Goal: Task Accomplishment & Management: Use online tool/utility

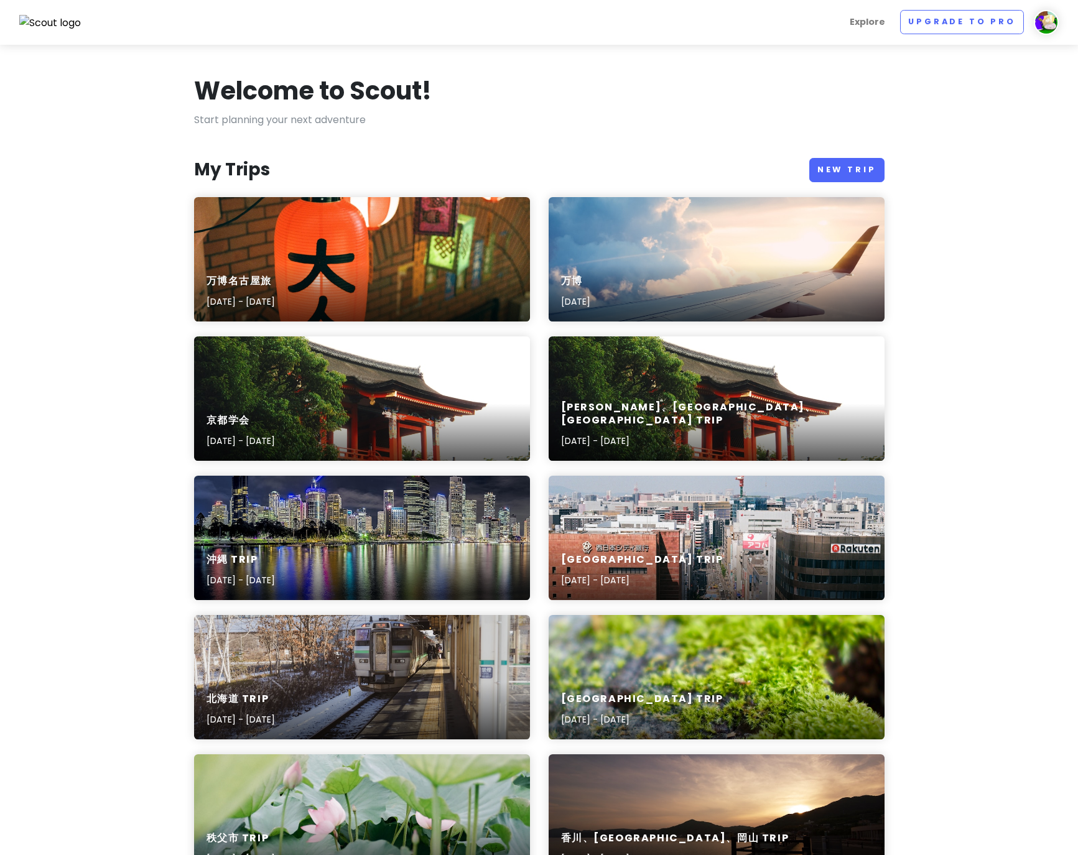
click at [448, 270] on div "万博名古屋旅 [DATE] - [DATE]" at bounding box center [362, 291] width 336 height 59
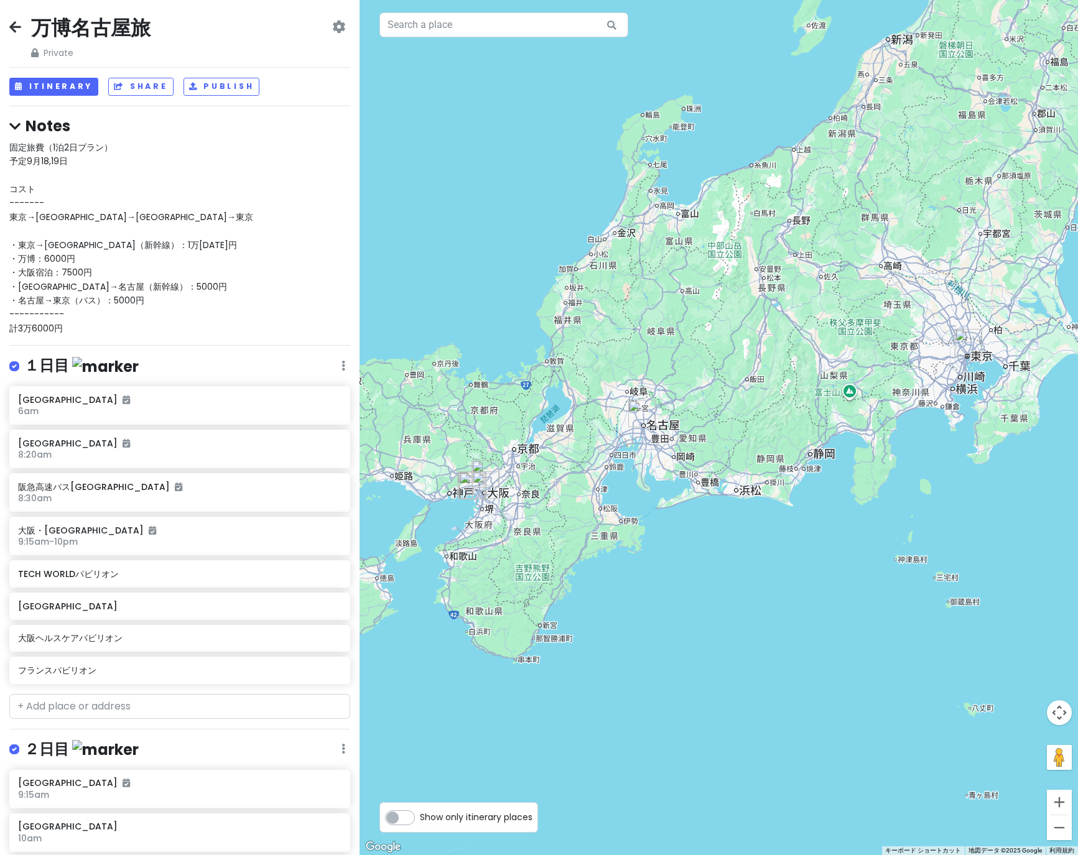
click at [226, 290] on div "固定旅費（1泊2日プラン） 予定9月18,19日 コスト ------- 東京→[GEOGRAPHIC_DATA]→[GEOGRAPHIC_DATA]→東京 …" at bounding box center [179, 238] width 341 height 195
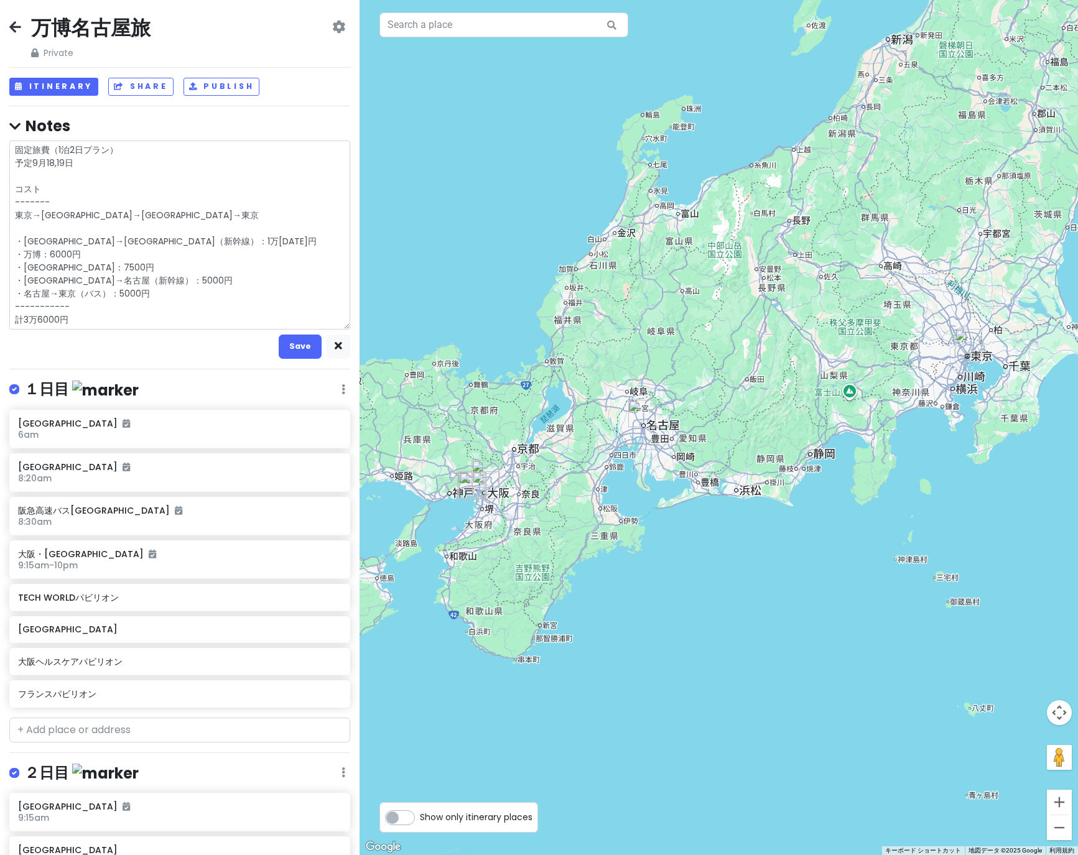
drag, startPoint x: 135, startPoint y: 295, endPoint x: 116, endPoint y: 295, distance: 19.3
click at [116, 295] on textarea "固定旅費（1泊2日プラン） 予定9月18,19日 コスト ------- 東京→[GEOGRAPHIC_DATA]→[GEOGRAPHIC_DATA]→東京 …" at bounding box center [179, 235] width 341 height 189
type textarea "x"
type textarea "固定旅費（1泊2日プラン） 予定9月18,19日 コスト ------- 東京→[GEOGRAPHIC_DATA]→名古屋→[GEOGRAPHIC_DATA]…"
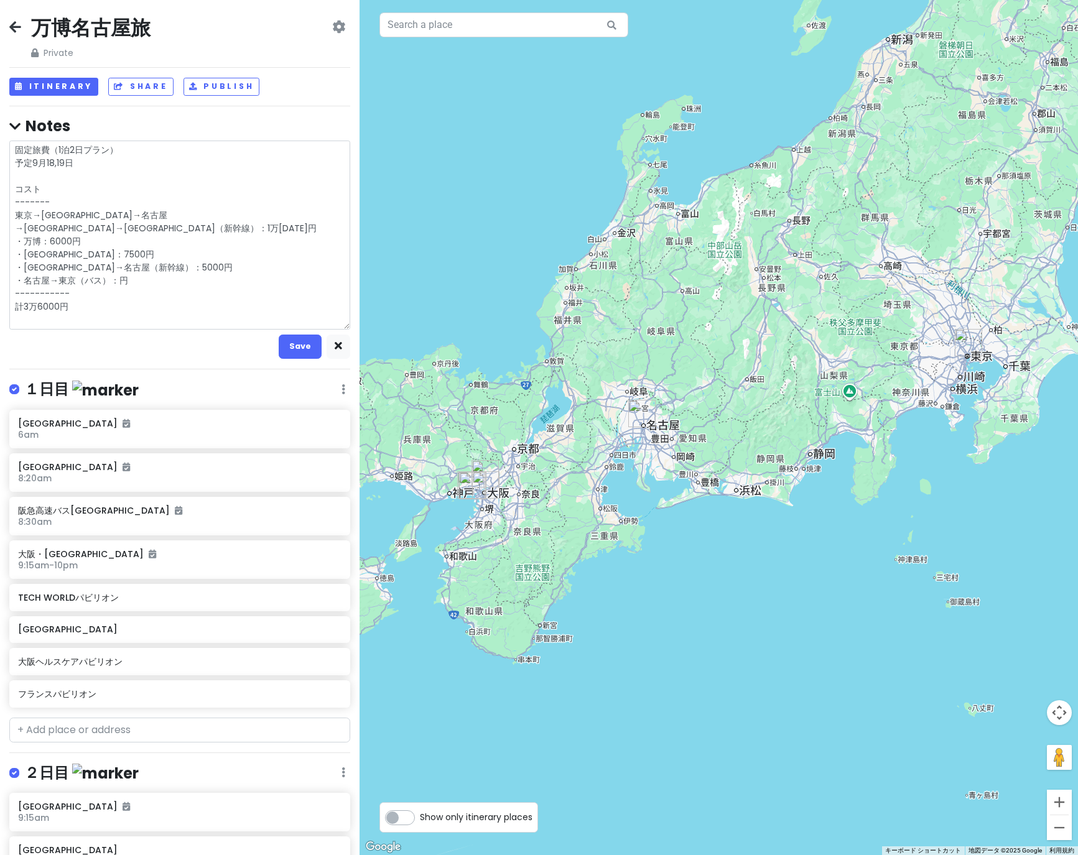
type textarea "x"
type textarea "固定旅費（1泊2日プラン） 予定9月18,19日 コスト ------- 東京→[GEOGRAPHIC_DATA]→[GEOGRAPHIC_DATA]→東京 …"
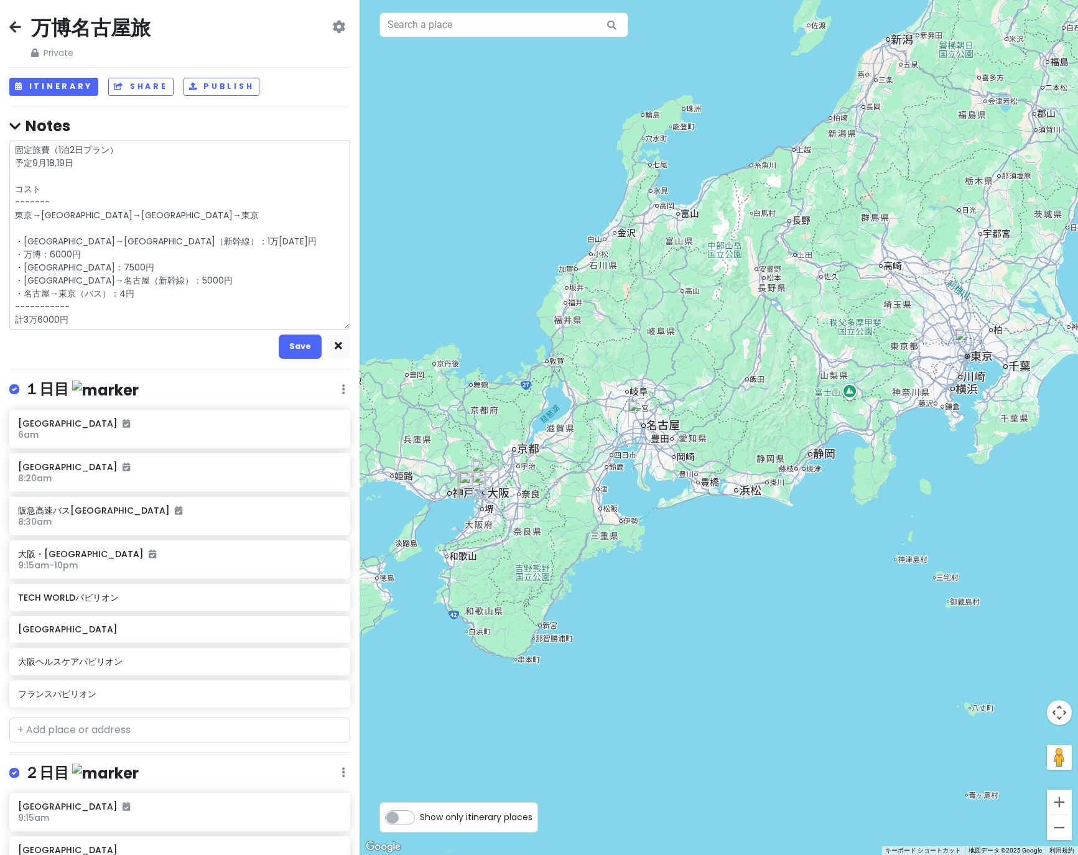
type textarea "x"
type textarea "固定旅費（1泊2日プラン） 予定9月18,19日 コスト ------- 東京→[GEOGRAPHIC_DATA]→[GEOGRAPHIC_DATA]→東京 …"
type textarea "x"
type textarea "固定旅費（1泊2日プラン） 予定9月18,19日 コスト ------- 東京→[GEOGRAPHIC_DATA]→[GEOGRAPHIC_DATA]→東京 …"
type textarea "x"
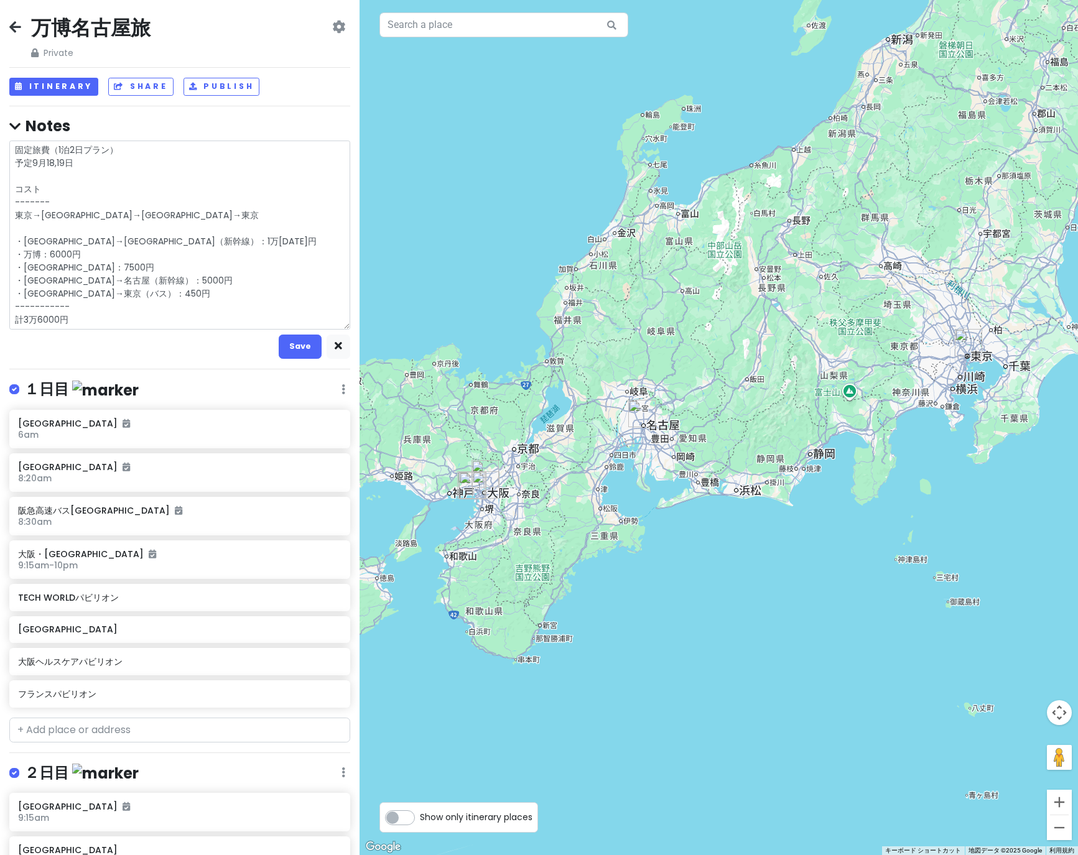
type textarea "固定旅費（1泊2日プラン） 予定9月18,19日 コスト ------- 東京→[GEOGRAPHIC_DATA]→[GEOGRAPHIC_DATA]→東京 …"
type textarea "x"
type textarea "固定旅費（1泊2日プラン） 予定9月18,19日 コスト ------- 東京→[GEOGRAPHIC_DATA]→[GEOGRAPHIC_DATA]→東京 …"
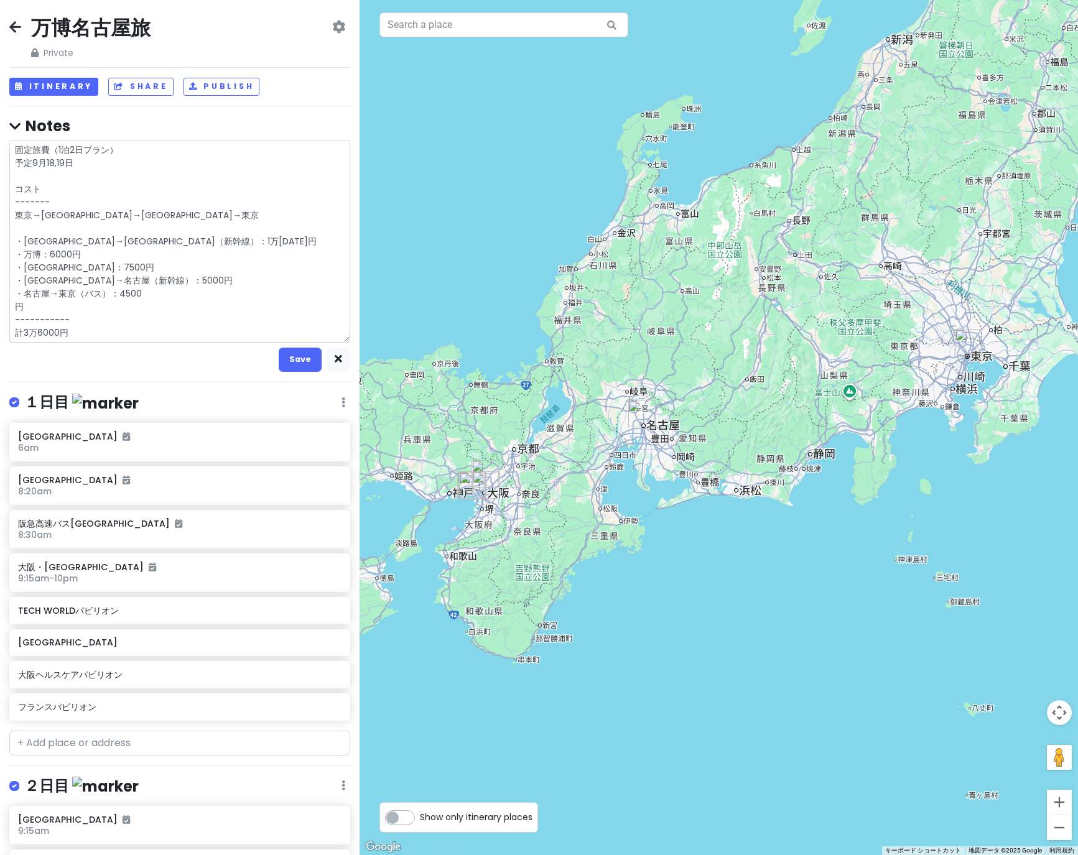
type textarea "x"
type textarea "固定旅費（1泊2日プラン） 予定9月18,19日 コスト ------- 東京→[GEOGRAPHIC_DATA]→[GEOGRAPHIC_DATA]→東京 …"
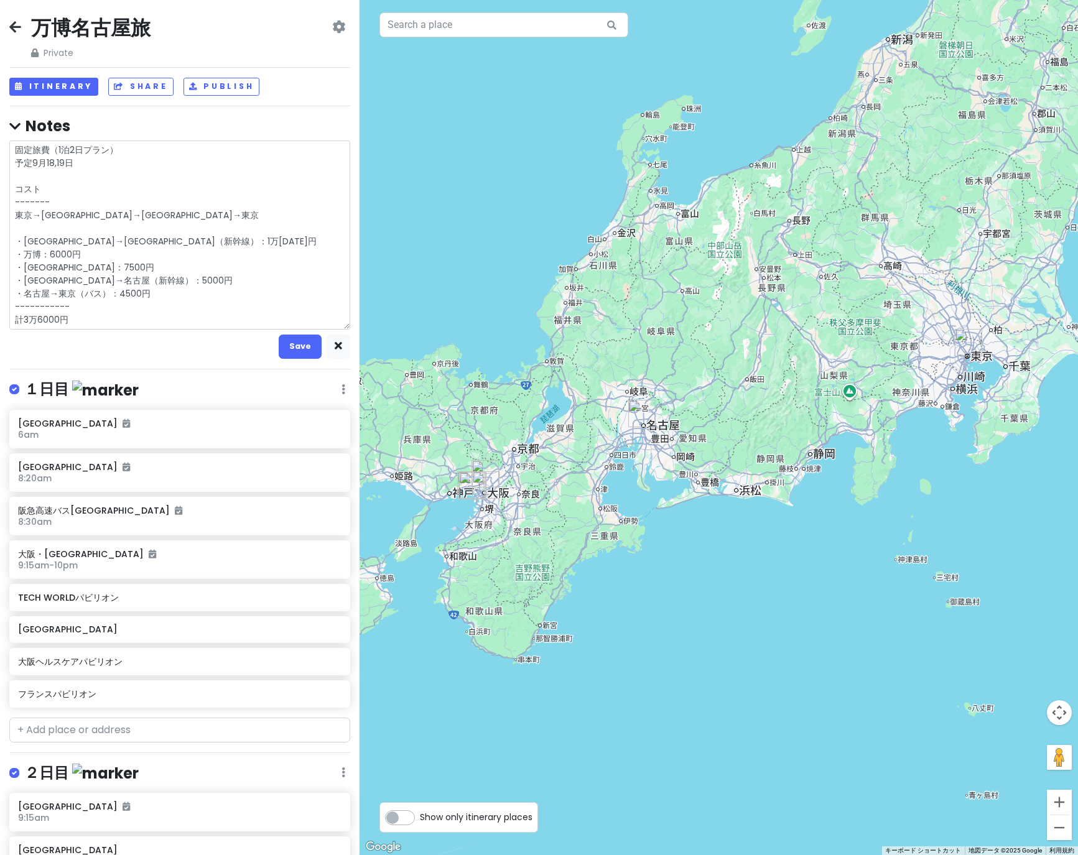
click at [144, 282] on textarea "固定旅費（1泊2日プラン） 予定9月18,19日 コスト ------- 東京→[GEOGRAPHIC_DATA]→[GEOGRAPHIC_DATA]→東京 …" at bounding box center [179, 235] width 341 height 189
drag, startPoint x: 147, startPoint y: 242, endPoint x: 116, endPoint y: 240, distance: 30.5
click at [116, 240] on textarea "固定旅費（1泊2日プラン） 予定9月18,19日 コスト ------- 東京→[GEOGRAPHIC_DATA]→[GEOGRAPHIC_DATA]→東京 …" at bounding box center [179, 235] width 341 height 189
type textarea "x"
type textarea "固定旅費（1泊2日プラン） 予定9月18,19日 コスト ------- 東京→[GEOGRAPHIC_DATA]→[GEOGRAPHIC_DATA]→東京 …"
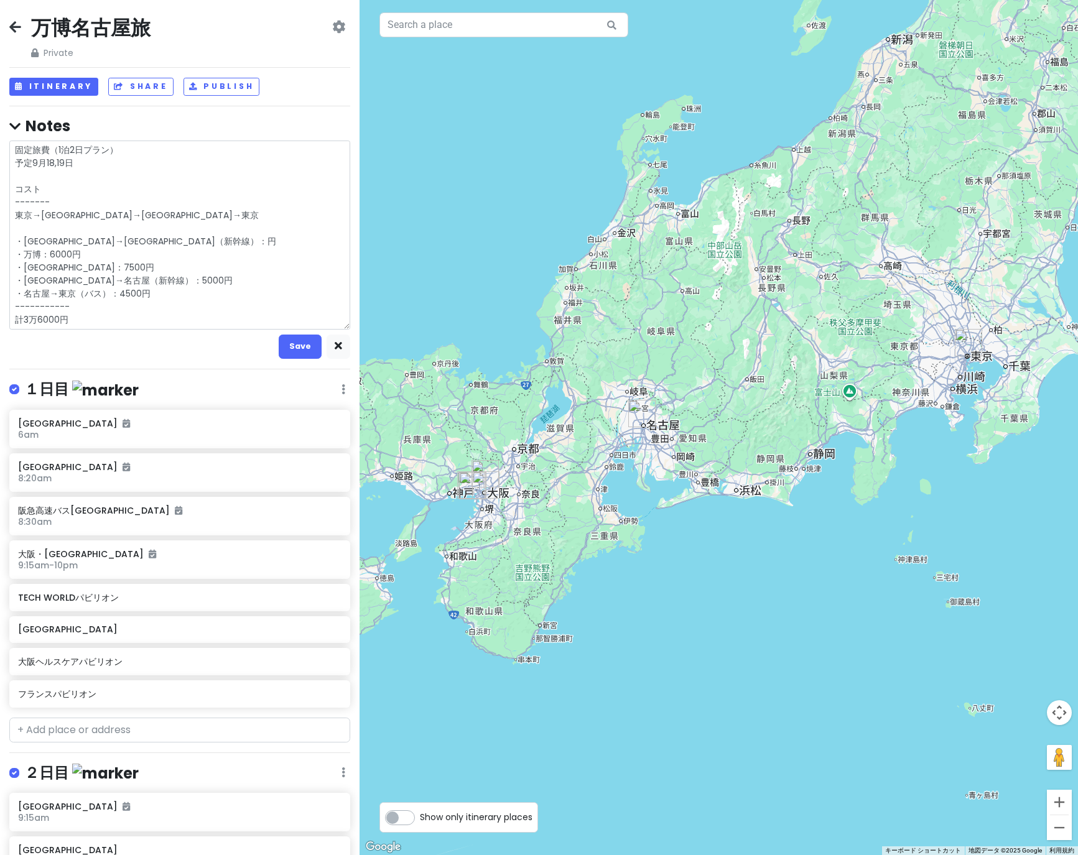
type textarea "x"
type textarea "固定旅費（1泊2日プラン） 予定9月18,19日 コスト ------- 東京→[GEOGRAPHIC_DATA]→[GEOGRAPHIC_DATA]→東京 …"
type textarea "x"
type textarea "固定旅費（1泊2日プラン） 予定9月18,19日 コスト ------- 東京→[GEOGRAPHIC_DATA]→[GEOGRAPHIC_DATA]→東京 …"
type textarea "x"
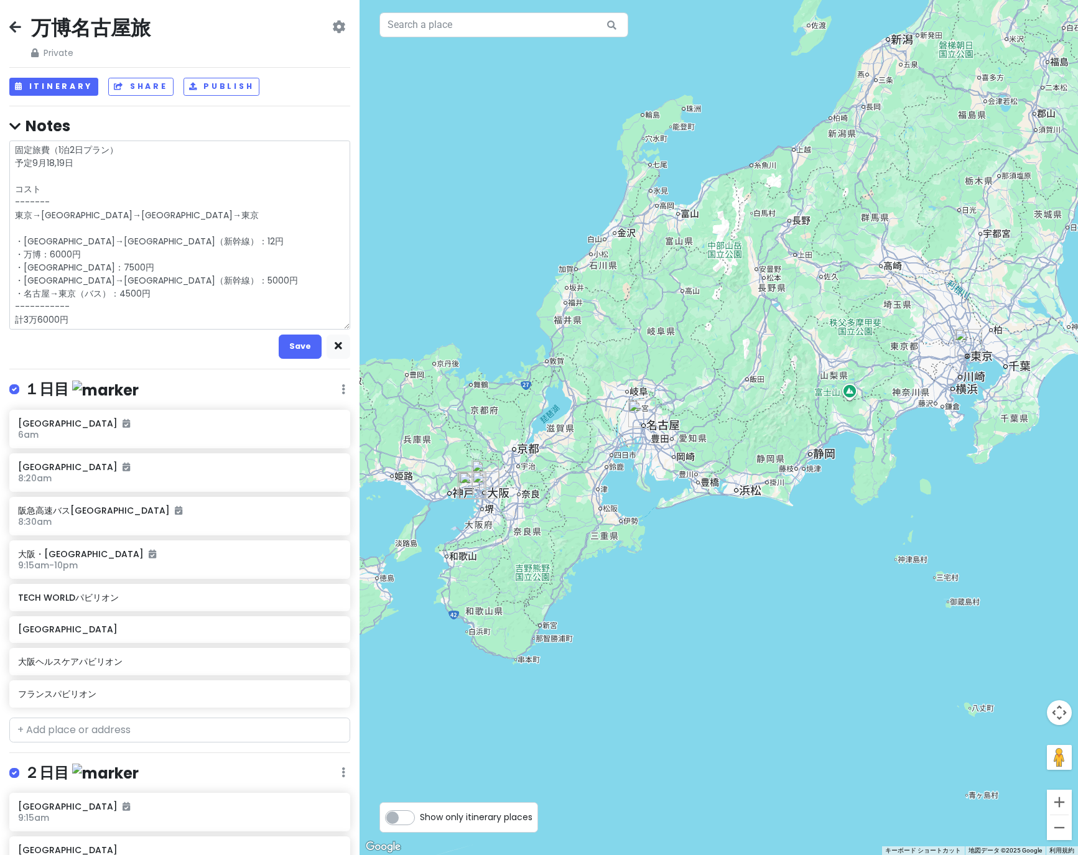
type textarea "固定旅費（1泊2日プラン） 予定9月18,19日 コスト ------- 東京→[GEOGRAPHIC_DATA]→[GEOGRAPHIC_DATA]→東京 …"
type textarea "x"
type textarea "固定旅費（1泊2日プラン） 予定9月18,19日 コスト ------- 東京→[GEOGRAPHIC_DATA]→[GEOGRAPHIC_DATA]→東京 …"
type textarea "x"
type textarea "固定旅費（1泊2日プラン） 予定9月18,19日 コスト ------- 東京→[GEOGRAPHIC_DATA]→[GEOGRAPHIC_DATA]→東京 …"
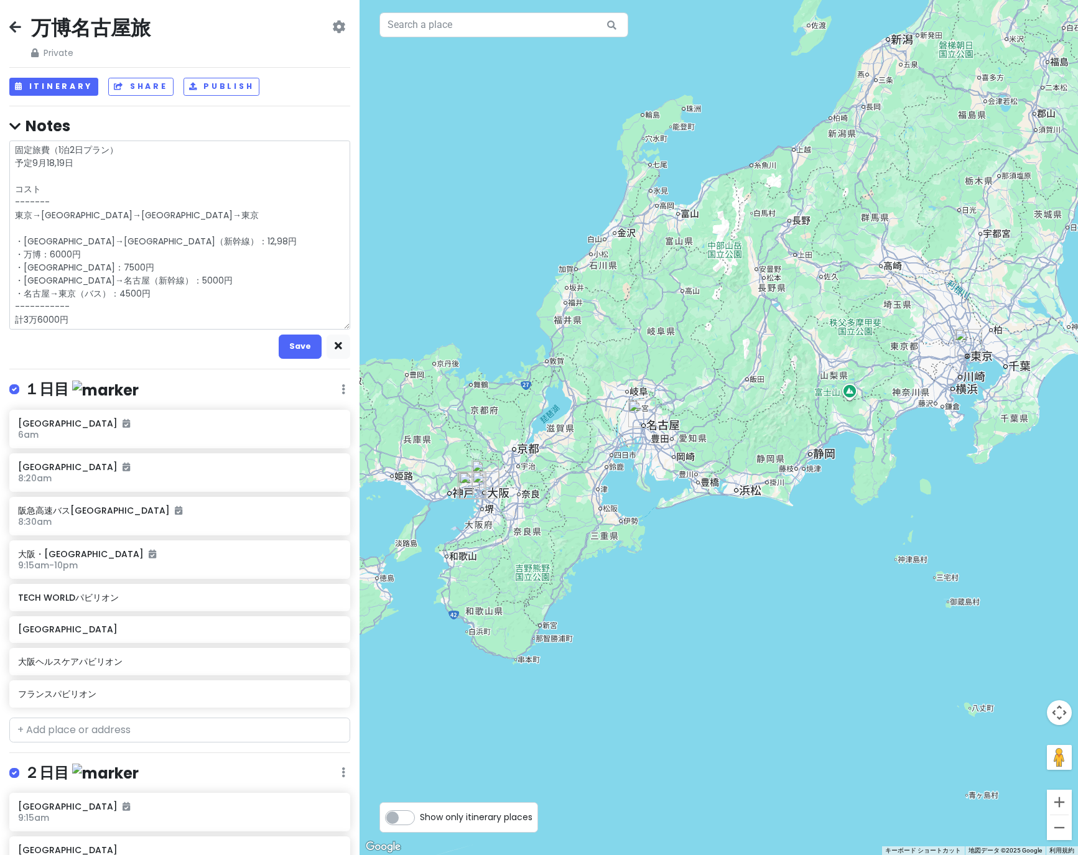
type textarea "x"
type textarea "固定旅費（1泊2日プラン） 予定9月18,19日 コスト ------- 東京→[GEOGRAPHIC_DATA]→[GEOGRAPHIC_DATA]→東京 …"
click at [119, 296] on textarea "固定旅費（1泊2日プラン） 予定9月18,19日 コスト ------- 東京→[GEOGRAPHIC_DATA]→[GEOGRAPHIC_DATA]→東京 …" at bounding box center [179, 235] width 341 height 189
type textarea "x"
type textarea "固定旅費（1泊2日プラン） 予定9月18,19日 コスト ------- 東京→[GEOGRAPHIC_DATA]→[GEOGRAPHIC_DATA]→東京 …"
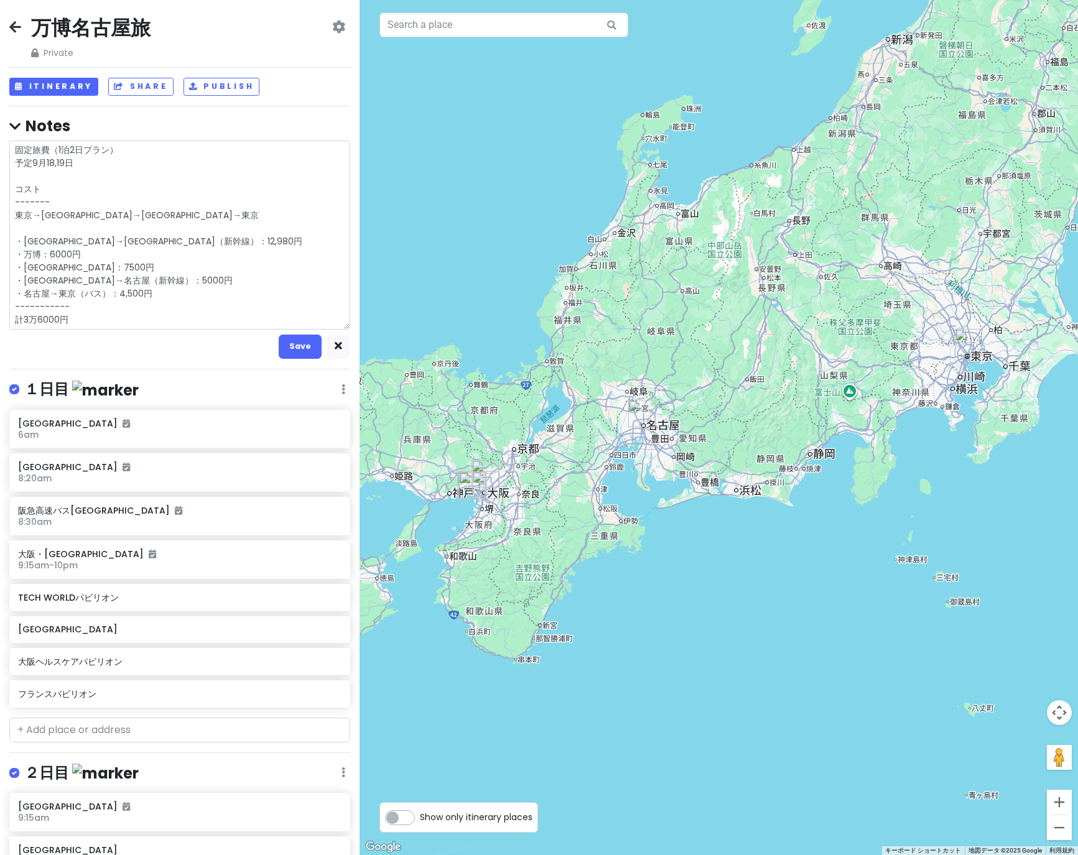
click at [128, 281] on textarea "固定旅費（1泊2日プラン） 予定9月18,19日 コスト ------- 東京→[GEOGRAPHIC_DATA]→[GEOGRAPHIC_DATA]→東京 …" at bounding box center [179, 235] width 341 height 189
type textarea "x"
type textarea "固定旅費（1泊2日プラン） 予定9月18,19日 コスト ------- 東京→[GEOGRAPHIC_DATA]→[GEOGRAPHIC_DATA]→東京 …"
click at [144, 283] on textarea "固定旅費（1泊2日プラン） 予定9月18,19日 コスト ------- 東京→[GEOGRAPHIC_DATA]→[GEOGRAPHIC_DATA]→東京 …" at bounding box center [179, 235] width 341 height 189
type textarea "x"
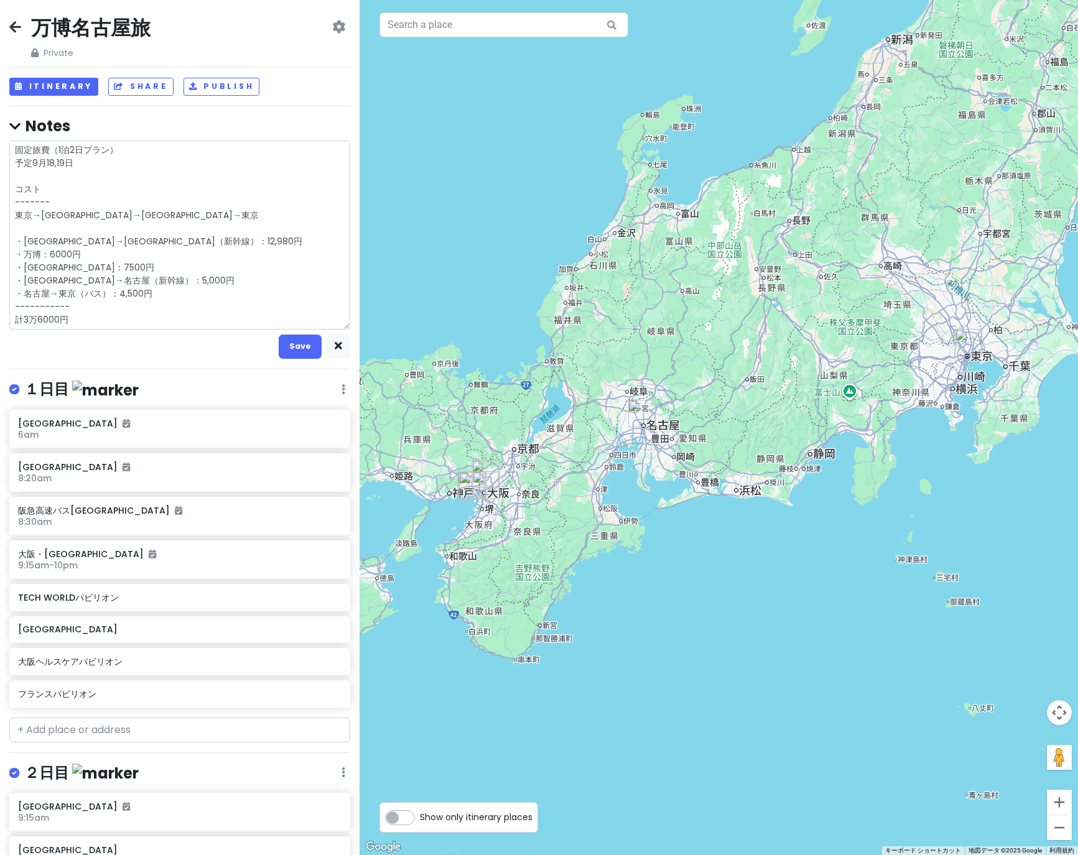
type textarea "固定旅費（1泊2日プラン） 予定9月18,19日 コスト ------- 東京→[GEOGRAPHIC_DATA]→[GEOGRAPHIC_DATA]→東京 …"
type textarea "x"
type textarea "固定旅費（1泊2日プラン） 予定9月18,19日 コスト ------- 東京→[GEOGRAPHIC_DATA]→[GEOGRAPHIC_DATA]→東京 …"
type textarea "x"
type textarea "固定旅費（1泊2日プラン） 予定9月18,19日 コスト ------- 東京→[GEOGRAPHIC_DATA]→[GEOGRAPHIC_DATA]→東京 …"
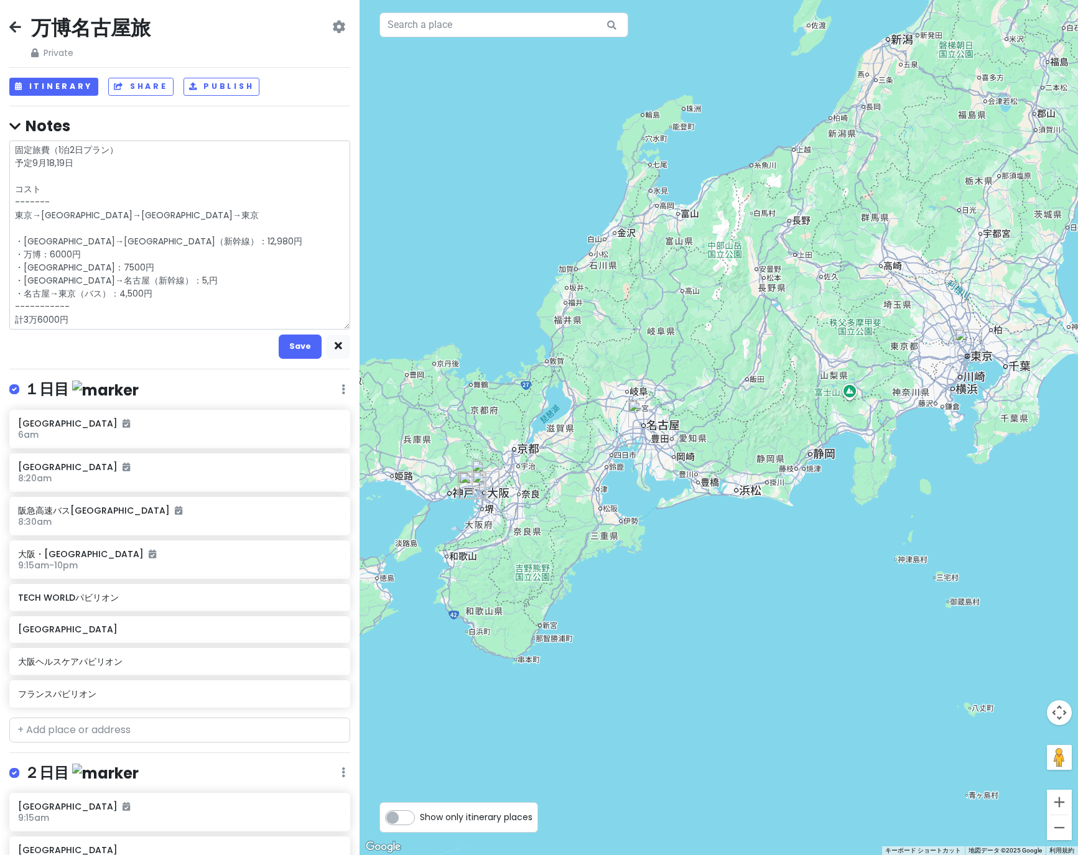
type textarea "x"
type textarea "固定旅費（1泊2日プラン） 予定9月18,19日 コスト ------- 東京→[GEOGRAPHIC_DATA]→[GEOGRAPHIC_DATA]→東京 …"
type textarea "x"
type textarea "固定旅費（1泊2日プラン） 予定9月18,19日 コスト ------- 東京→[GEOGRAPHIC_DATA]→[GEOGRAPHIC_DATA]→東京 …"
type textarea "x"
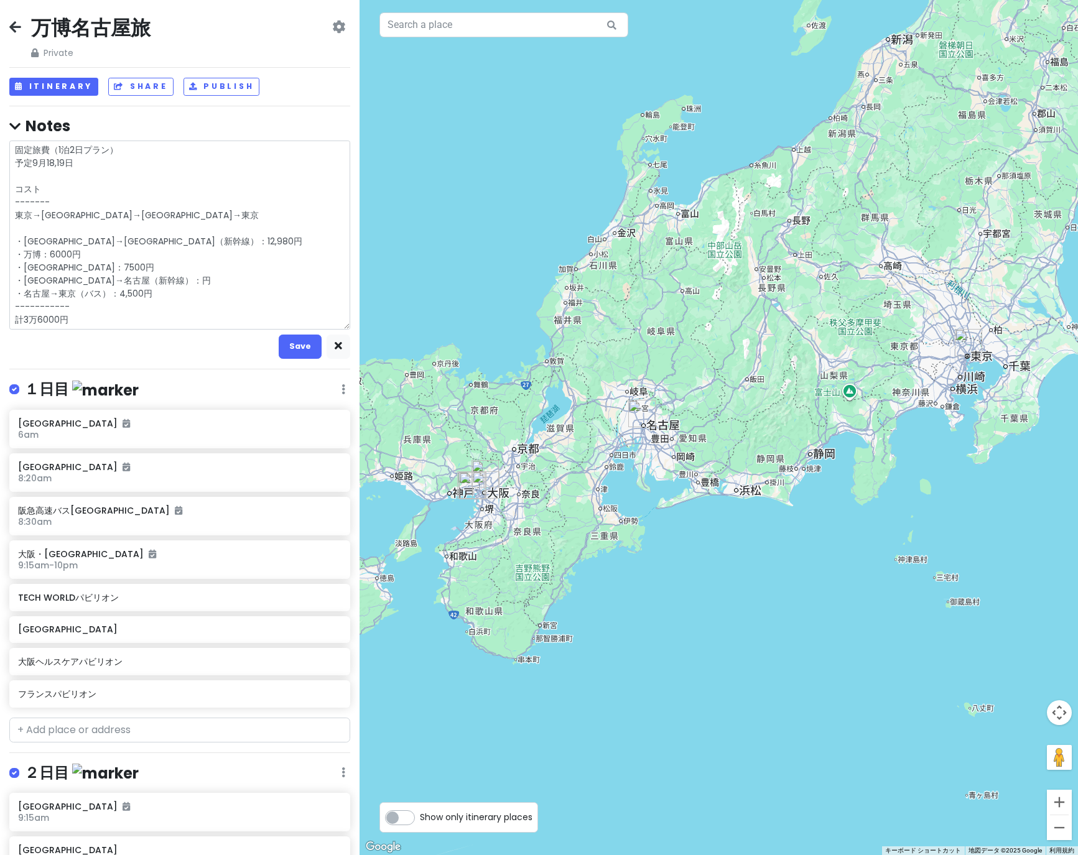
type textarea "固定旅費（1泊2日プラン） 予定9月18,19日 コスト ------- 東京→[GEOGRAPHIC_DATA]→名古屋→東京 ・[GEOGRAPHIC_D…"
type textarea "x"
type textarea "固定旅費（1泊2日プラン） 予定9月18,19日 コスト ------- 東京→[GEOGRAPHIC_DATA]→[GEOGRAPHIC_DATA]→東京 …"
type textarea "x"
type textarea "固定旅費（1泊2日プラン） 予定9月18,19日 コスト ------- 東京→[GEOGRAPHIC_DATA]→[GEOGRAPHIC_DATA]→東京 …"
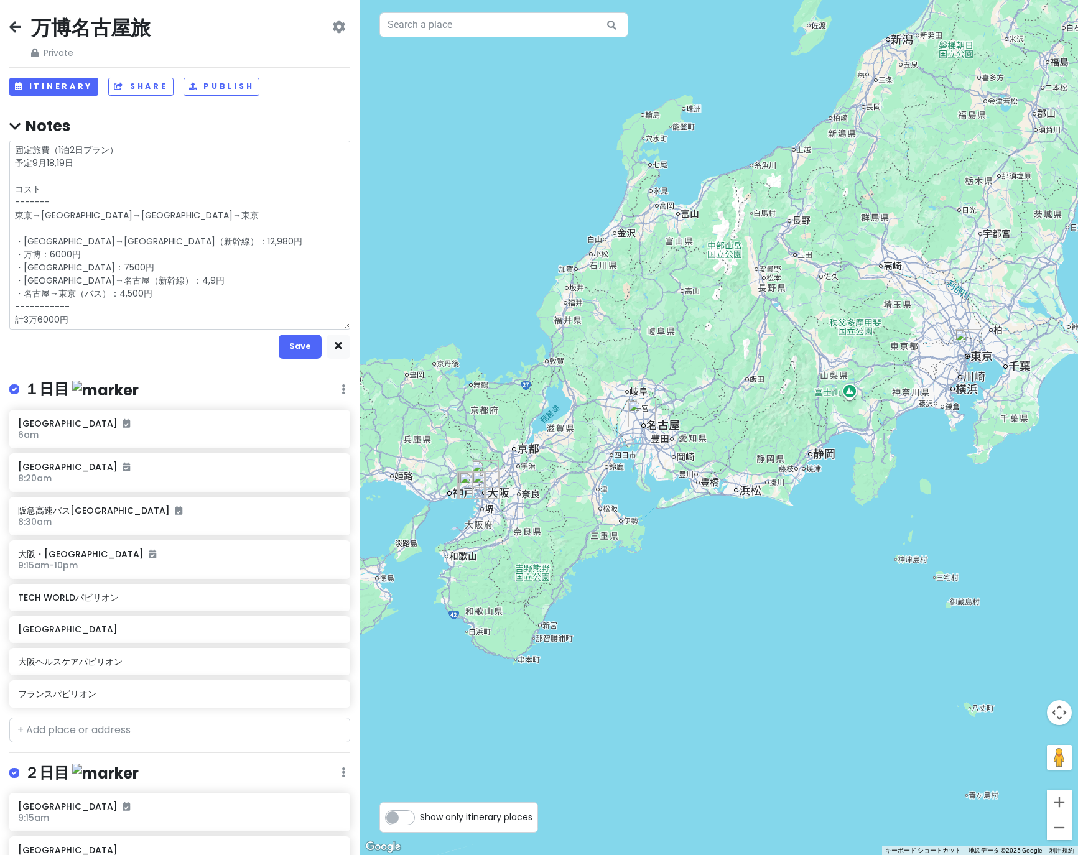
type textarea "x"
type textarea "固定旅費（1泊2日プラン） 予定9月18,19日 コスト ------- 東京→[GEOGRAPHIC_DATA]→[GEOGRAPHIC_DATA]→東京 …"
type textarea "x"
type textarea "固定旅費（1泊2日プラン） 予定9月18,19日 コスト ------- 東京→[GEOGRAPHIC_DATA]→[GEOGRAPHIC_DATA]→東京 …"
click at [162, 311] on textarea "固定旅費（1泊2日プラン） 予定9月18,19日 コスト ------- 東京→[GEOGRAPHIC_DATA]→[GEOGRAPHIC_DATA]→東京 …" at bounding box center [179, 235] width 341 height 189
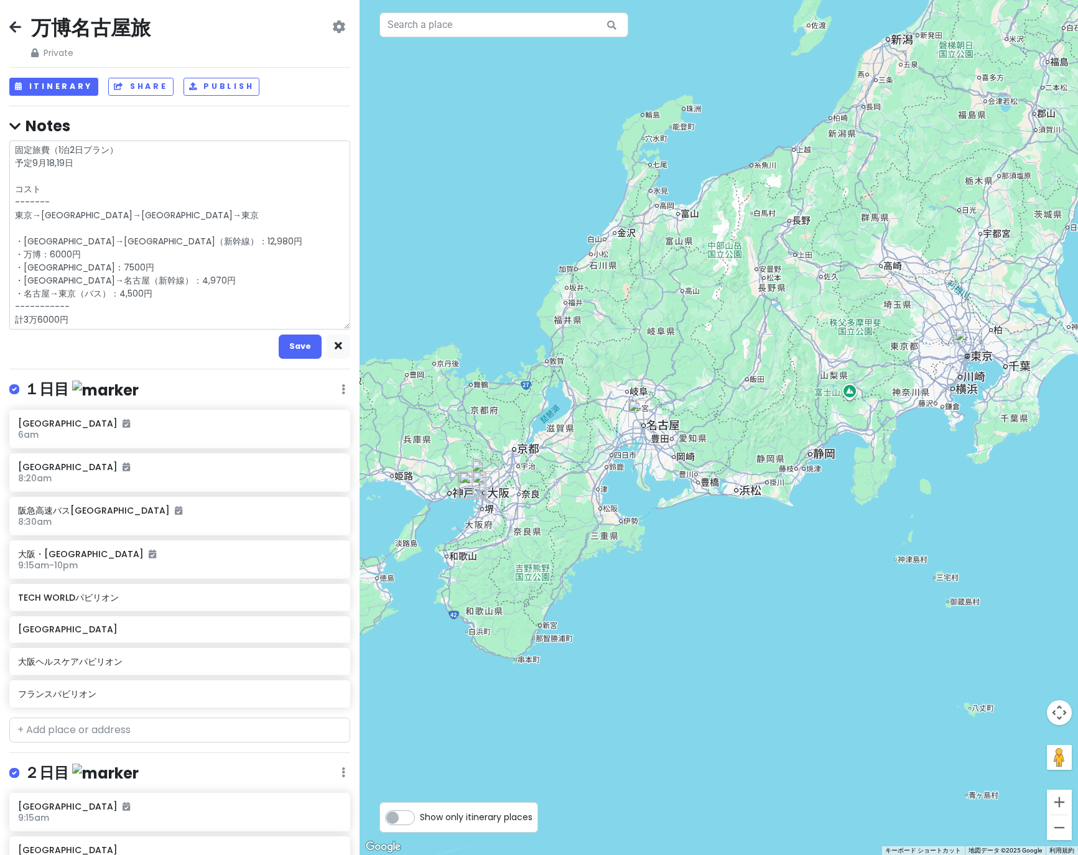
drag, startPoint x: 105, startPoint y: 268, endPoint x: 16, endPoint y: 258, distance: 89.5
click at [16, 258] on textarea "固定旅費（1泊2日プラン） 予定9月18,19日 コスト ------- 東京→[GEOGRAPHIC_DATA]→[GEOGRAPHIC_DATA]→東京 …" at bounding box center [179, 235] width 341 height 189
click at [96, 257] on textarea "固定旅費（1泊2日プラン） 予定9月18,19日 コスト ------- 東京→[GEOGRAPHIC_DATA]→[GEOGRAPHIC_DATA]→東京 …" at bounding box center [179, 235] width 341 height 189
drag, startPoint x: 92, startPoint y: 256, endPoint x: 3, endPoint y: 256, distance: 88.9
click at [3, 256] on div "万博名古屋旅 Private Change Dates Make a Copy Delete Trip Go Pro ⚡️ Give Feedback 💡 S…" at bounding box center [179, 427] width 359 height 855
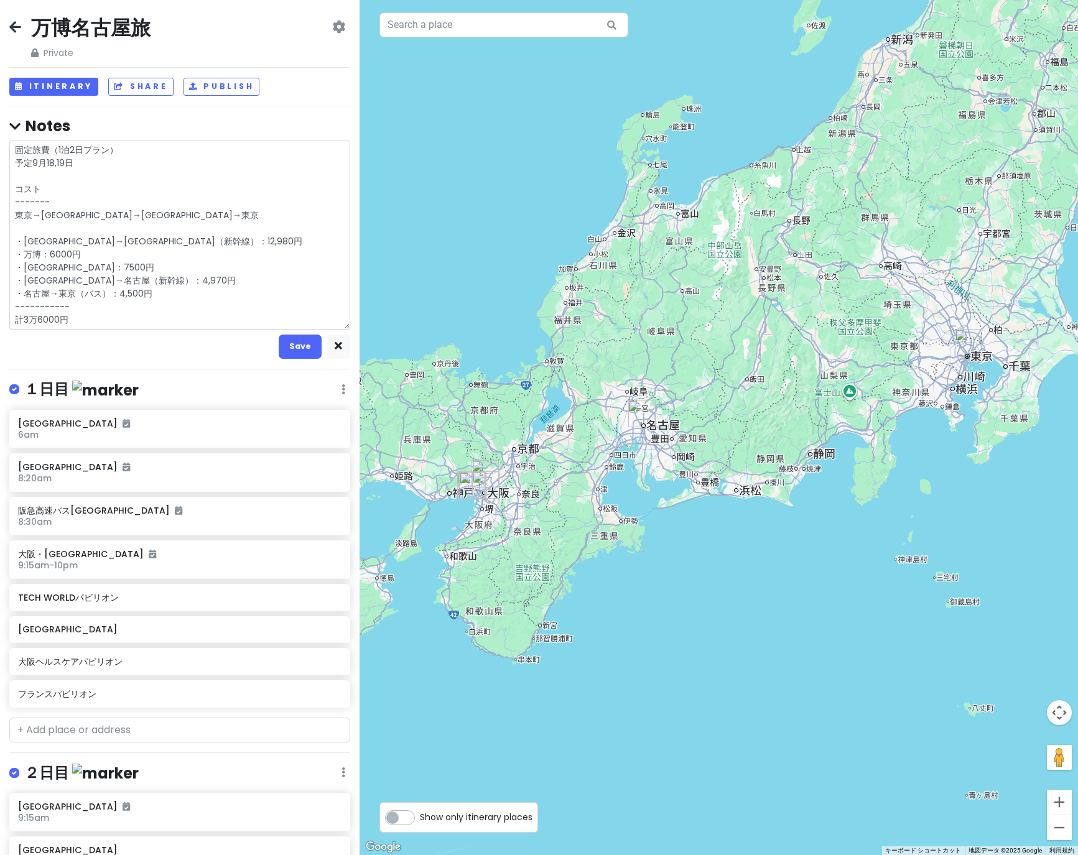
type textarea "x"
type textarea "固定旅費（1泊2日プラン） 予定9月18,19日 コスト ------- 東京→[GEOGRAPHIC_DATA]→[GEOGRAPHIC_DATA]→東京 …"
type textarea "x"
type textarea "固定旅費（1泊2日プラン） 予定9月18,19日 コスト ------- 東京→[GEOGRAPHIC_DATA]→[GEOGRAPHIC_DATA]→東京 …"
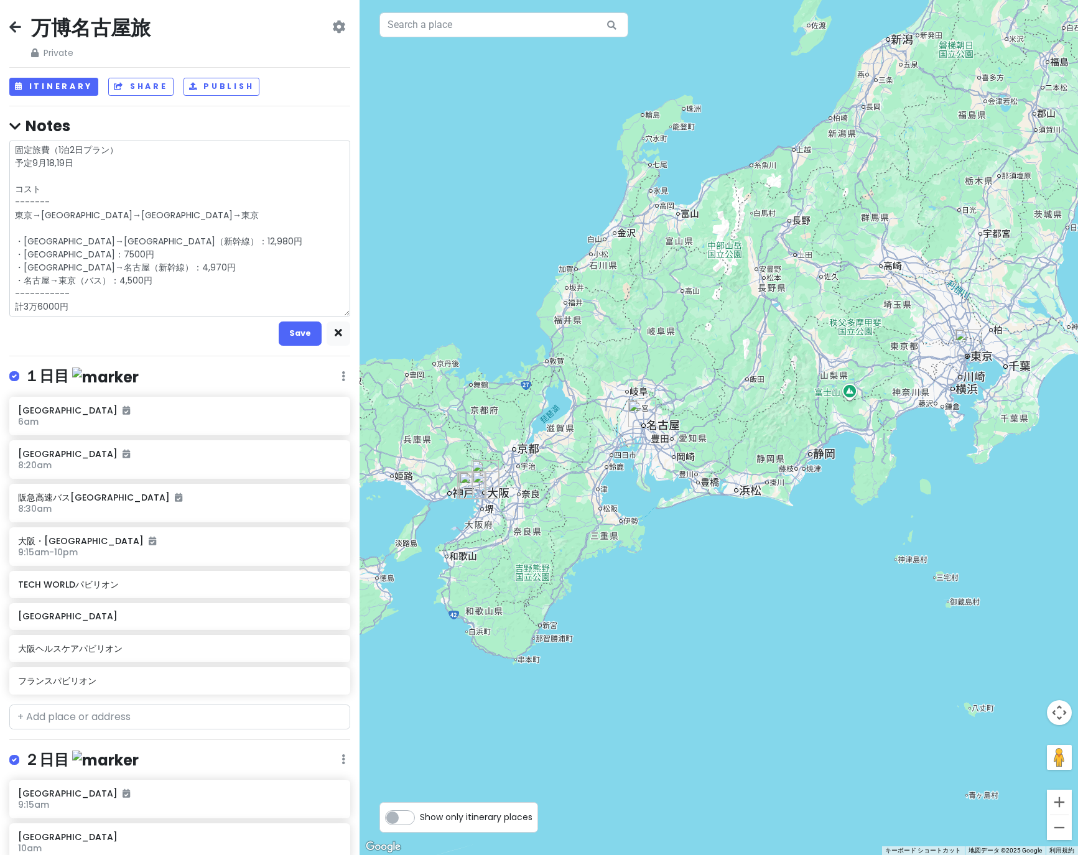
click at [167, 280] on textarea "固定旅費（1泊2日プラン） 予定9月18,19日 コスト ------- 東京→[GEOGRAPHIC_DATA]→[GEOGRAPHIC_DATA]→東京 …" at bounding box center [179, 229] width 341 height 176
drag, startPoint x: 88, startPoint y: 251, endPoint x: 72, endPoint y: 251, distance: 15.5
click at [72, 251] on textarea "固定旅費（1泊2日プラン） 予定9月18,19日 コスト ------- 東京→[GEOGRAPHIC_DATA]→[GEOGRAPHIC_DATA]→東京 …" at bounding box center [179, 229] width 341 height 176
type textarea "x"
type textarea "固定旅費（1泊2日プラン） 予定9月18,19日 コスト ------- 東京→[GEOGRAPHIC_DATA]→[GEOGRAPHIC_DATA]→東京 …"
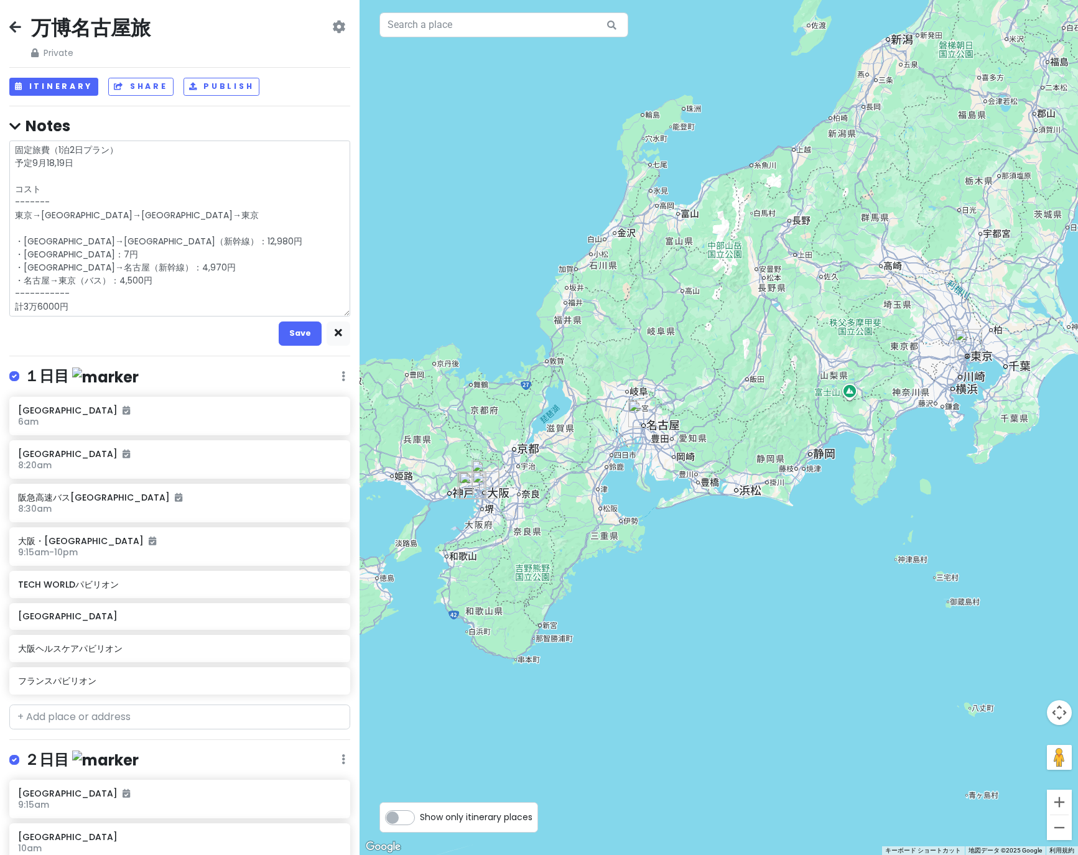
type textarea "x"
type textarea "固定旅費（1泊2日プラン） 予定9月18,19日 コスト ------- 東京→[GEOGRAPHIC_DATA]→[GEOGRAPHIC_DATA]→東京 …"
type textarea "x"
type textarea "固定旅費（1泊2日プラン） 予定9月18,19日 コスト ------- 東京→[GEOGRAPHIC_DATA]→[GEOGRAPHIC_DATA]→東京 …"
type textarea "x"
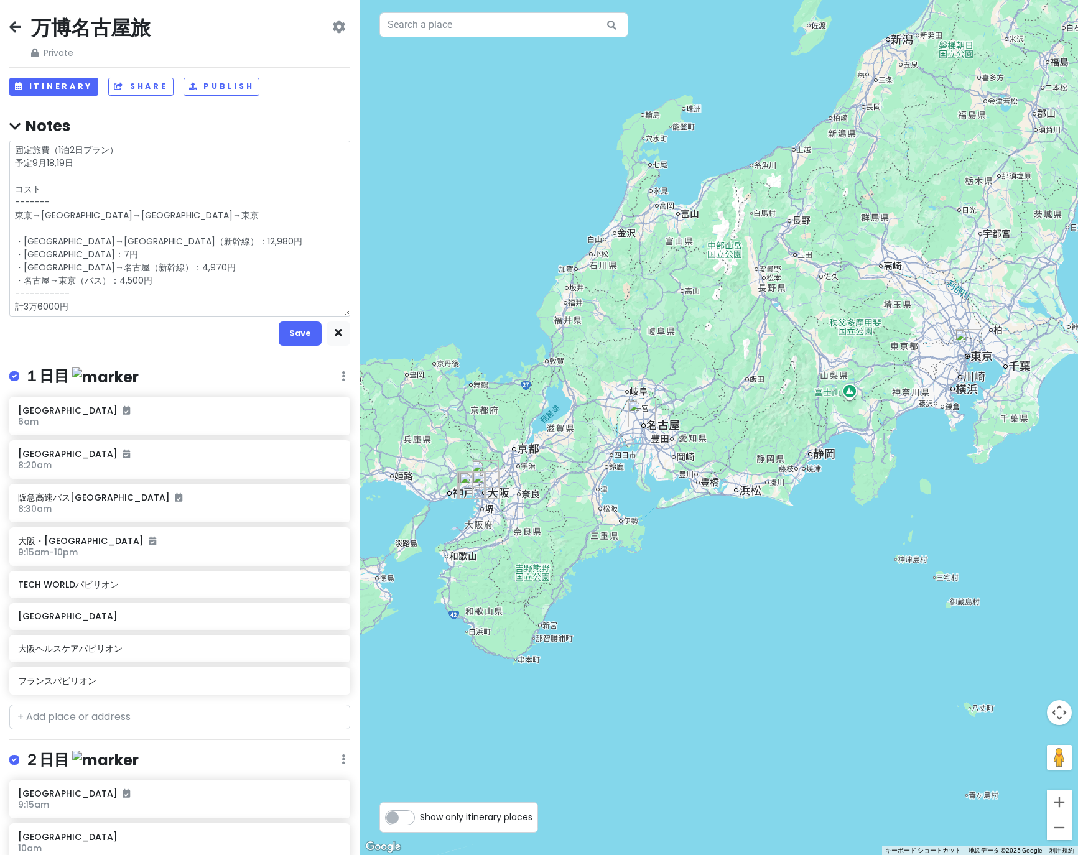
type textarea "固定旅費（1泊2日プラン） 予定9月18,19日 コスト ------- 東京→[GEOGRAPHIC_DATA]→[GEOGRAPHIC_DATA]→東京 …"
type textarea "x"
type textarea "固定旅費（1泊2日プラン） 予定9月18,19日 コスト ------- 東京→[GEOGRAPHIC_DATA]→[GEOGRAPHIC_DATA]→[GE…"
type textarea "x"
type textarea "固定旅費（1泊2日プラン） 予定9月18,19日 コスト ------- 東京→[GEOGRAPHIC_DATA]→[GEOGRAPHIC_DATA]→東京 …"
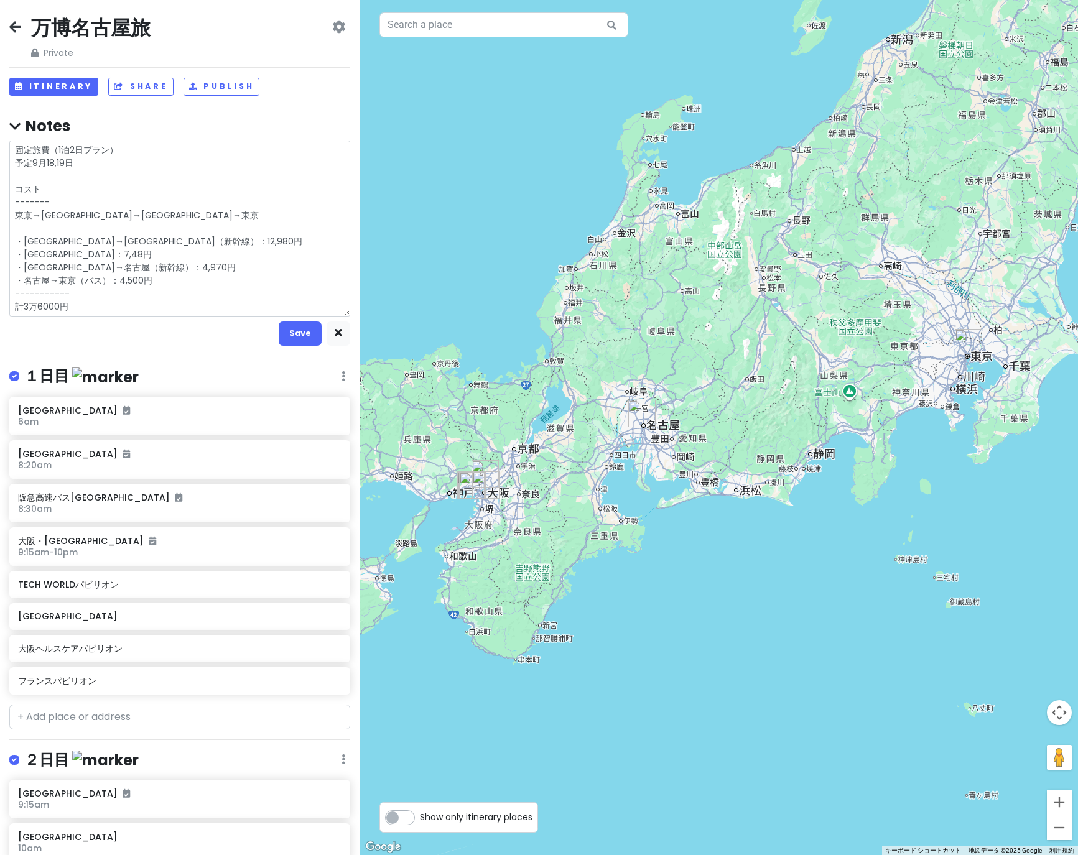
type textarea "x"
type textarea "固定旅費（1泊2日プラン） 予定9月18,19日 コスト ------- 東京→[GEOGRAPHIC_DATA]→[GEOGRAPHIC_DATA]→東京 …"
drag, startPoint x: 82, startPoint y: 303, endPoint x: 27, endPoint y: 305, distance: 54.8
click at [25, 305] on textarea "固定旅費（1泊2日プラン） 予定9月18,19日 コスト ------- 東京→[GEOGRAPHIC_DATA]→[GEOGRAPHIC_DATA]→東京 …" at bounding box center [179, 229] width 341 height 176
type textarea "x"
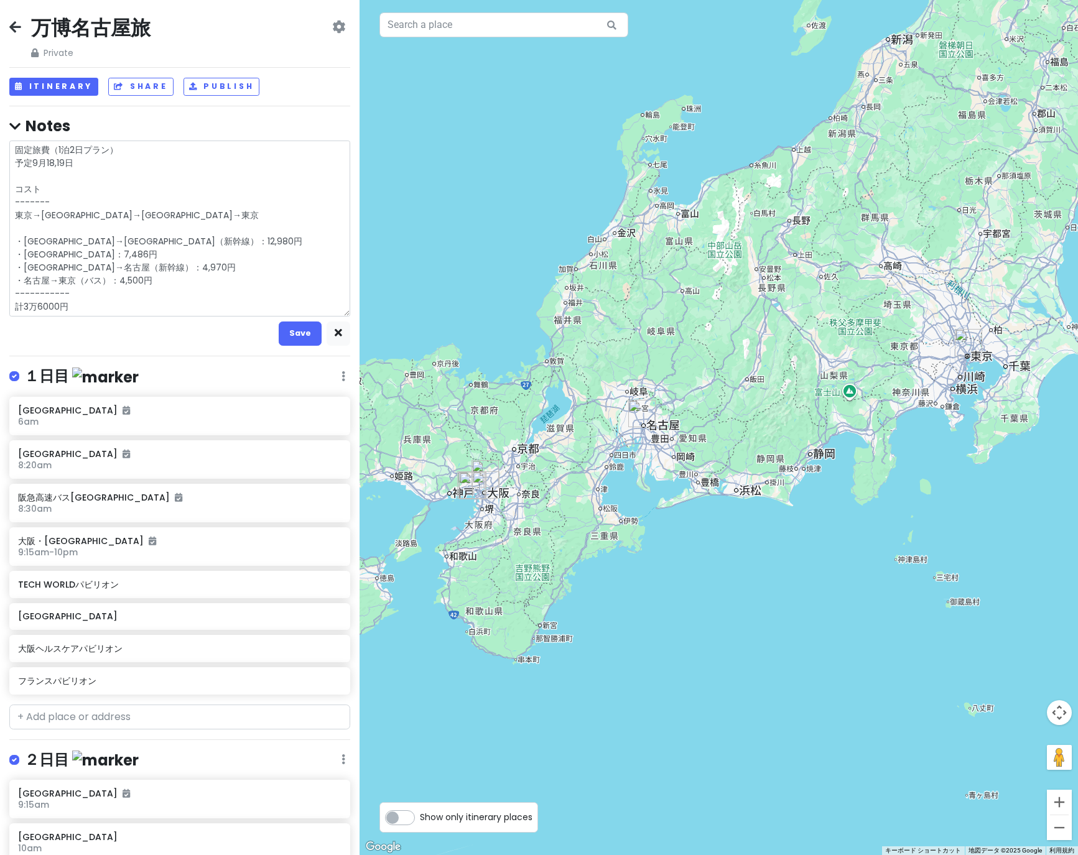
type textarea "固定旅費（1泊2日プラン） 予定9月18,19日 コスト ------- 東京→[GEOGRAPHIC_DATA]→[GEOGRAPHIC_DATA]→東京 …"
type textarea "x"
type textarea "固定旅費（1泊2日プラン） 予定9月18,19日 コスト ------- 東京→[GEOGRAPHIC_DATA]→[GEOGRAPHIC_DATA]→東京 …"
type textarea "x"
type textarea "固定旅費（1泊2日プラン） 予定9月18,19日 コスト ------- 東京→[GEOGRAPHIC_DATA]→[GEOGRAPHIC_DATA]→東京 …"
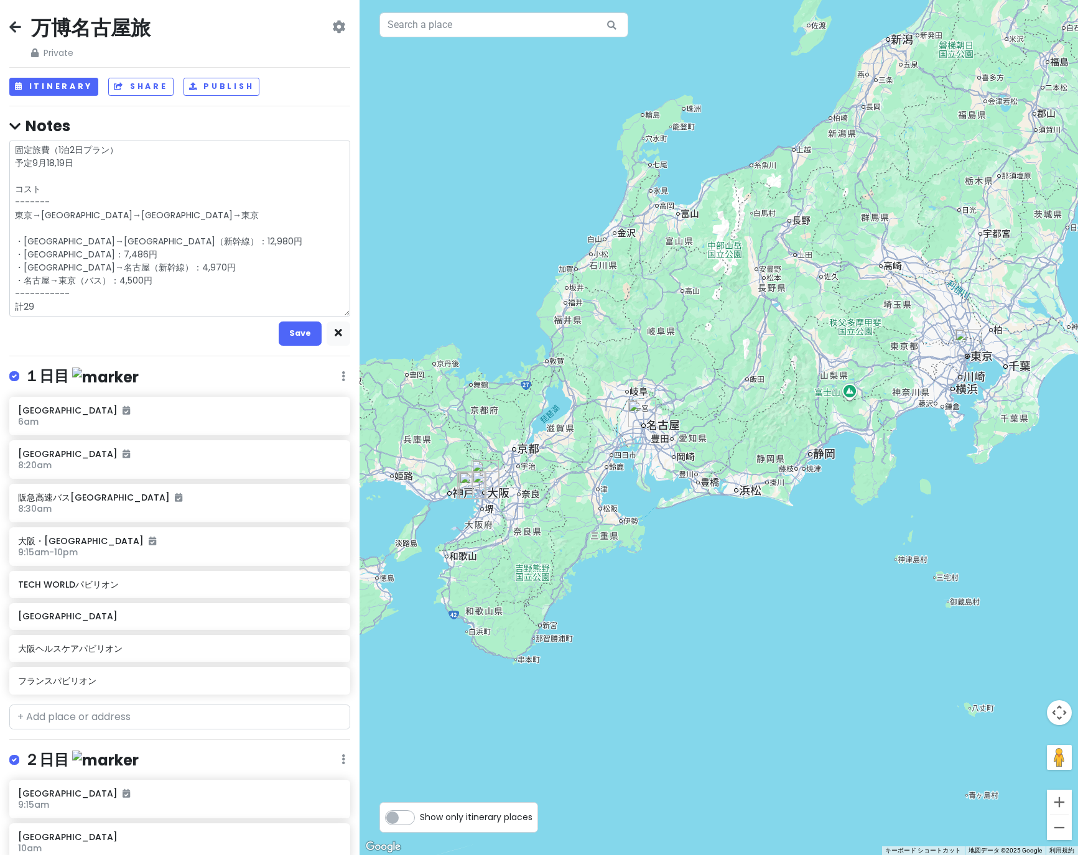
type textarea "x"
type textarea "固定旅費（1泊2日プラン） 予定9月18,19日 コスト ------- 東京→[GEOGRAPHIC_DATA]→[GEOGRAPHIC_DATA]→東京 …"
type textarea "x"
type textarea "固定旅費（1泊2日プラン） 予定9月18,19日 コスト ------- 東京→[GEOGRAPHIC_DATA]→[GEOGRAPHIC_DATA]→東京 …"
type textarea "x"
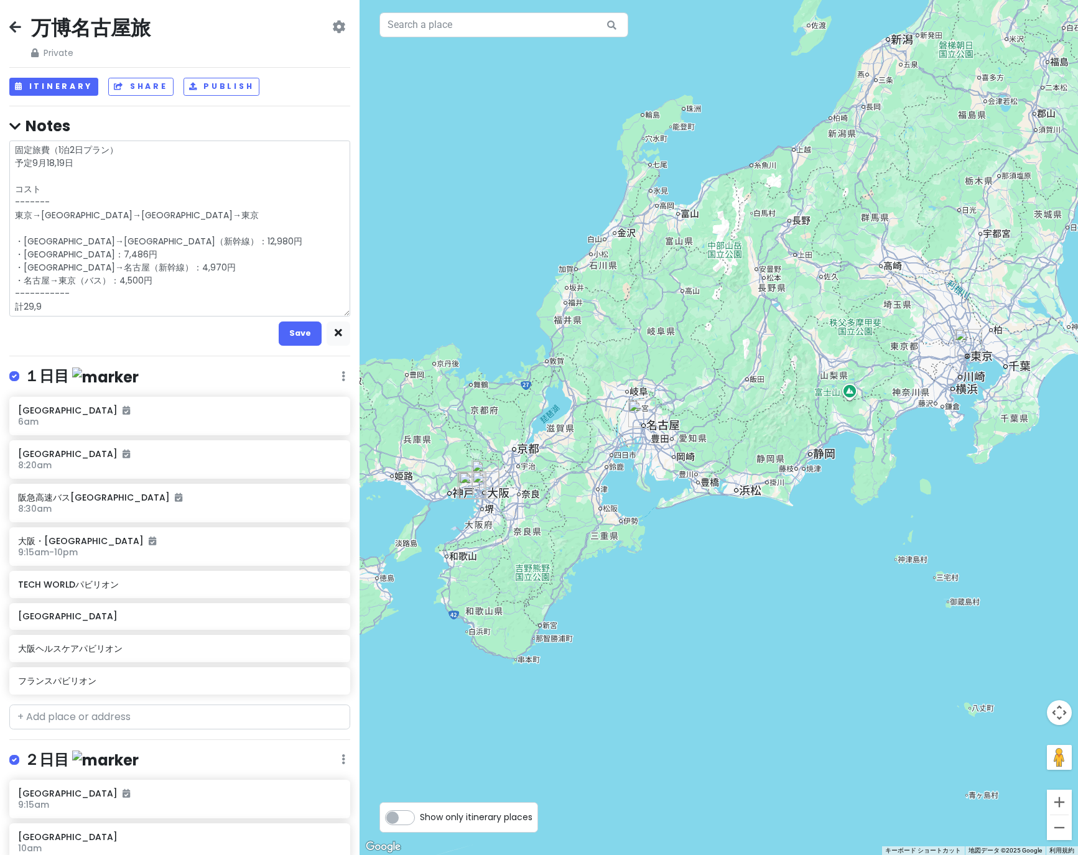
type textarea "固定旅費（1泊2日プラン） 予定9月18,19日 コスト ------- 東京→[GEOGRAPHIC_DATA]→[GEOGRAPHIC_DATA]→東京 …"
type textarea "x"
type textarea "固定旅費（1泊2日プラン） 予定9月18,19日 コスト ------- 東京→[GEOGRAPHIC_DATA]→[GEOGRAPHIC_DATA]→東京 …"
type textarea "x"
type textarea "固定旅費（1泊2日プラン） 予定9月18,19日 コスト ------- 東京→[GEOGRAPHIC_DATA]→[GEOGRAPHIC_DATA]→東京 …"
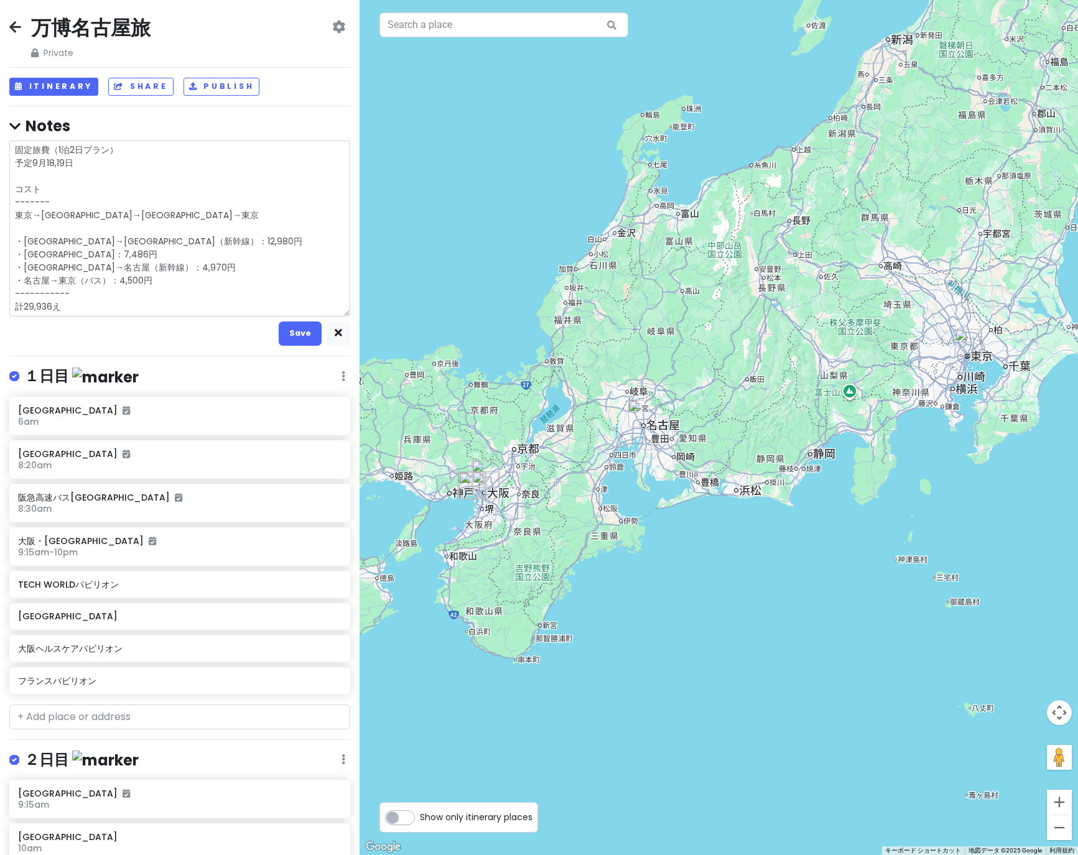
type textarea "x"
type textarea "固定旅費（1泊2日プラン） 予定9月18,19日 コスト ------- 東京→[GEOGRAPHIC_DATA]→[GEOGRAPHIC_DATA]→東京 …"
type textarea "x"
type textarea "固定旅費（1泊2日プラン） 予定9月18,19日 コスト ------- 東京→[GEOGRAPHIC_DATA]→[GEOGRAPHIC_DATA]→東京 …"
click at [288, 339] on button "Save" at bounding box center [300, 334] width 43 height 24
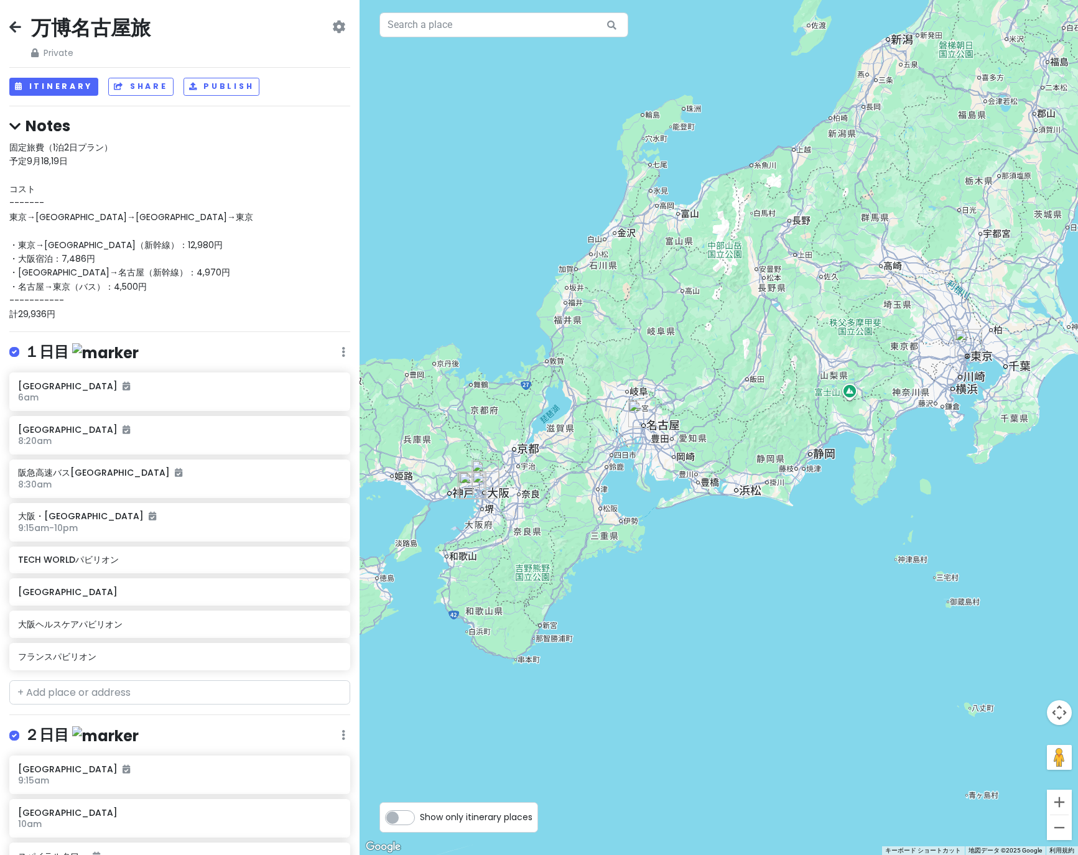
click at [136, 292] on span "固定旅費（1泊2日プラン） 予定9月18,19日 コスト ------- 東京→[GEOGRAPHIC_DATA]→[GEOGRAPHIC_DATA]→東京 …" at bounding box center [131, 231] width 244 height 180
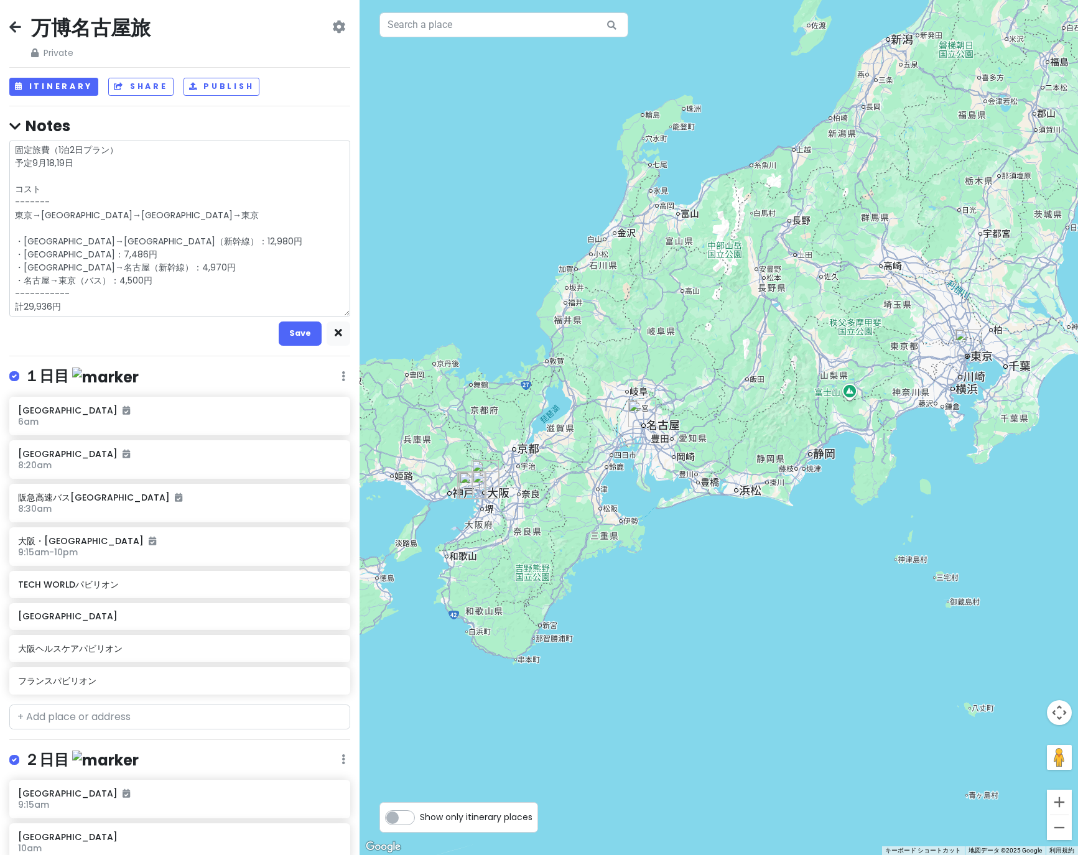
click at [147, 310] on textarea "固定旅費（1泊2日プラン） 予定9月18,19日 コスト ------- 東京→[GEOGRAPHIC_DATA]→[GEOGRAPHIC_DATA]→東京 …" at bounding box center [179, 229] width 341 height 176
drag, startPoint x: 127, startPoint y: 308, endPoint x: 16, endPoint y: 224, distance: 139.9
click at [16, 224] on textarea "固定旅費（1泊2日プラン） 予定9月18,19日 コスト ------- 東京→[GEOGRAPHIC_DATA]→[GEOGRAPHIC_DATA]→東京 …" at bounding box center [179, 229] width 341 height 176
click at [44, 225] on textarea "固定旅費（1泊2日プラン） 予定9月18,19日 コスト ------- 東京→[GEOGRAPHIC_DATA]→[GEOGRAPHIC_DATA]→東京 …" at bounding box center [179, 229] width 341 height 176
click at [338, 329] on icon "button" at bounding box center [338, 333] width 7 height 8
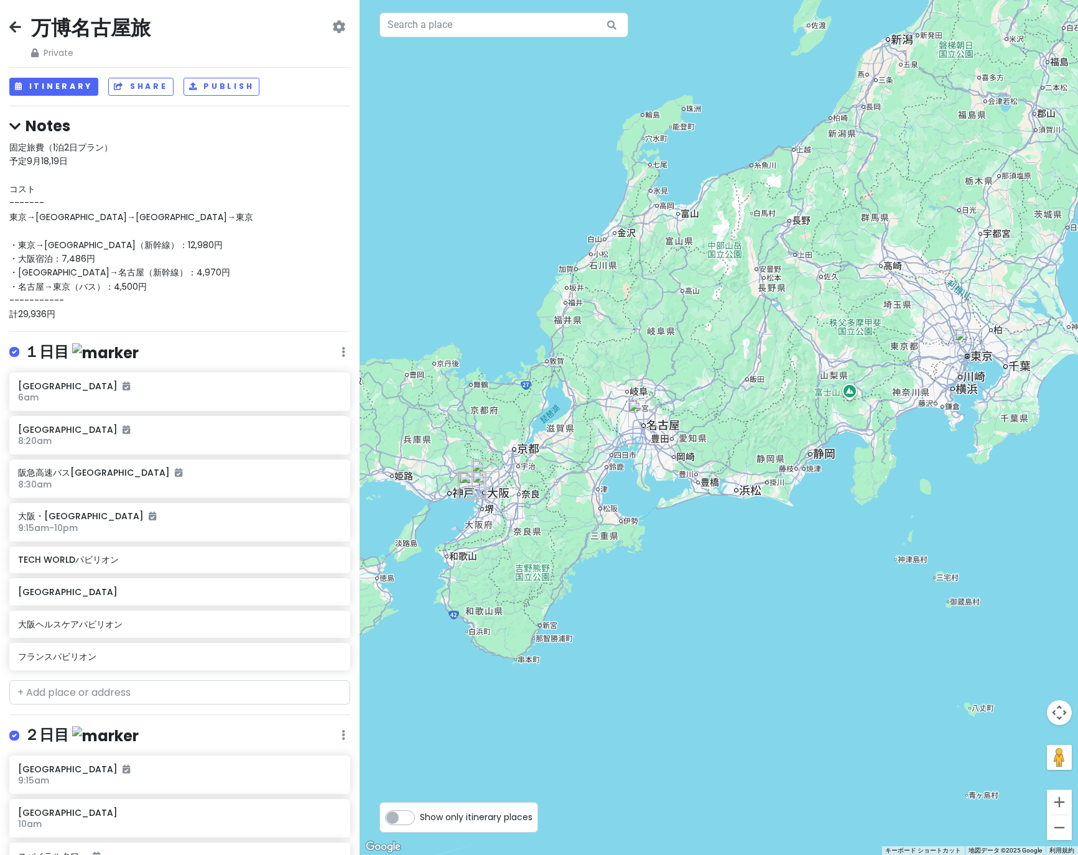
click at [86, 300] on div "固定旅費（1泊2日プラン） 予定9月18,19日 コスト ------- 東京→[GEOGRAPHIC_DATA]→[GEOGRAPHIC_DATA]→東京 …" at bounding box center [179, 231] width 341 height 181
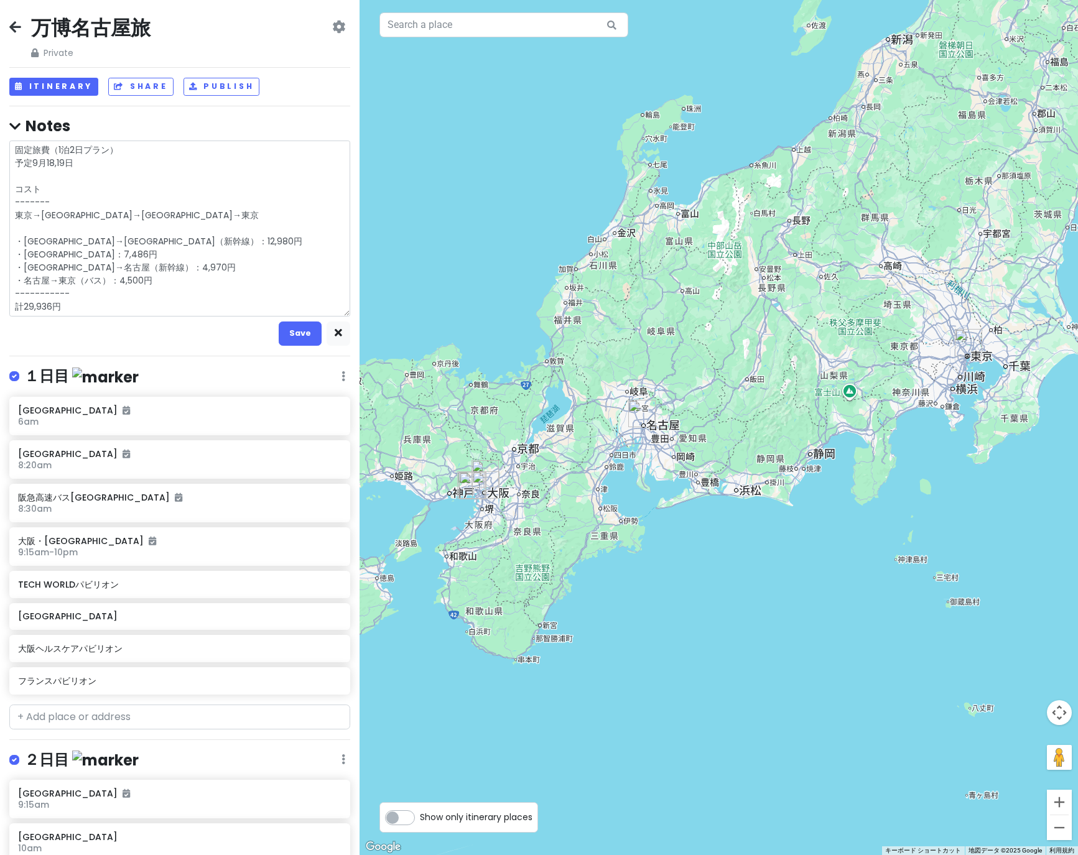
click at [90, 303] on textarea "固定旅費（1泊2日プラン） 予定9月18,19日 コスト ------- 東京→[GEOGRAPHIC_DATA]→[GEOGRAPHIC_DATA]→東京 …" at bounding box center [179, 229] width 341 height 176
click at [331, 328] on button "button" at bounding box center [338, 334] width 24 height 24
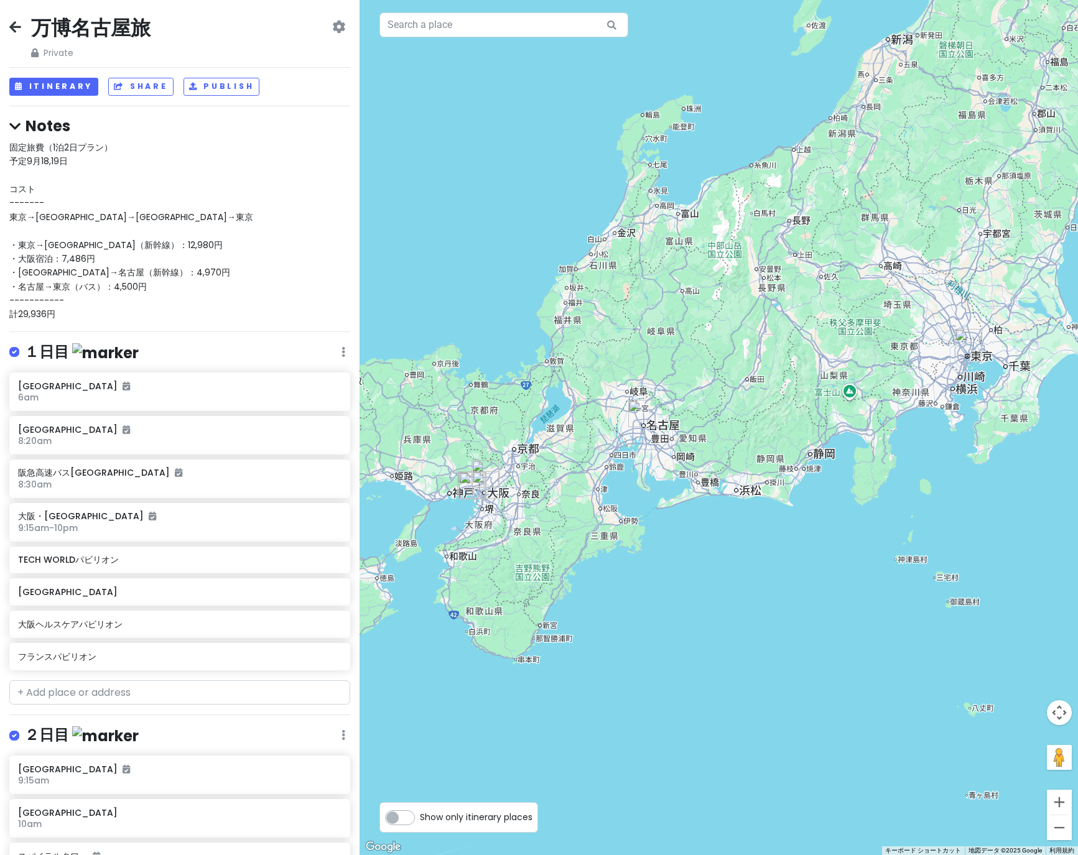
click at [164, 209] on div "固定旅費（1泊2日プラン） 予定9月18,19日 コスト ------- 東京→[GEOGRAPHIC_DATA]→[GEOGRAPHIC_DATA]→東京 …" at bounding box center [179, 231] width 341 height 181
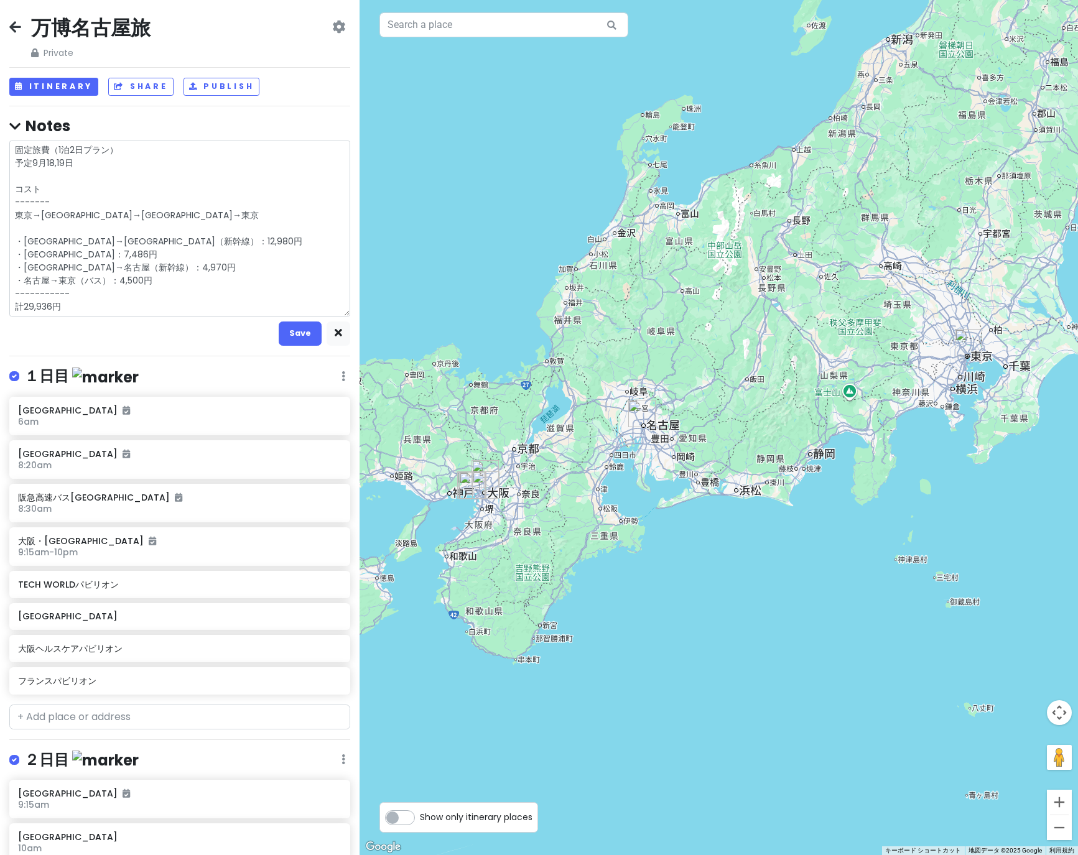
click at [146, 213] on textarea "固定旅費（1泊2日プラン） 予定9月18,19日 コスト ------- 東京→[GEOGRAPHIC_DATA]→[GEOGRAPHIC_DATA]→東京 …" at bounding box center [179, 229] width 341 height 176
click at [68, 195] on textarea "固定旅費（1泊2日プラン） 予定9月18,19日 コスト ------- 東京→[GEOGRAPHIC_DATA]→[GEOGRAPHIC_DATA]→東京 …" at bounding box center [179, 229] width 341 height 176
click at [56, 174] on textarea "固定旅費（1泊2日プラン） 予定9月18,19日 コスト ------- 東京→[GEOGRAPHIC_DATA]→[GEOGRAPHIC_DATA]→東京 …" at bounding box center [179, 229] width 341 height 176
drag, startPoint x: 75, startPoint y: 296, endPoint x: -14, endPoint y: 296, distance: 89.6
click at [0, 296] on html "万博名古屋旅 Private Change Dates Make a Copy Delete Trip Go Pro ⚡️ Give Feedback 💡 S…" at bounding box center [539, 427] width 1078 height 855
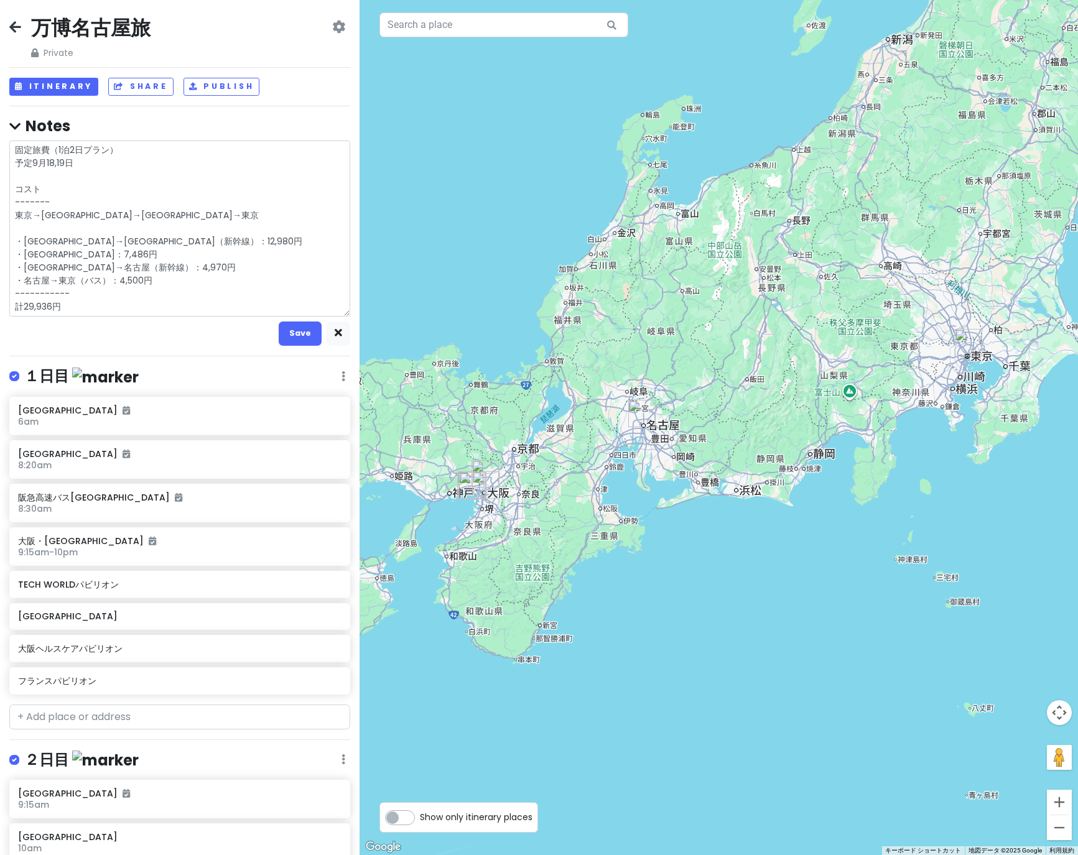
drag, startPoint x: 75, startPoint y: 203, endPoint x: -14, endPoint y: 203, distance: 88.9
click at [0, 203] on html "万博名古屋旅 Private Change Dates Make a Copy Delete Trip Go Pro ⚡️ Give Feedback 💡 S…" at bounding box center [539, 427] width 1078 height 855
type textarea "x"
click at [170, 237] on textarea "固定旅費（1泊2日プラン） 予定9月18,19日 コスト ----------- 東京→[GEOGRAPHIC_DATA]→[GEOGRAPHIC_DATA]…" at bounding box center [179, 229] width 341 height 176
type textarea "固定旅費（1泊2日プラン） 予定9月18,19日 コスト ----------- 東京→[GEOGRAPHIC_DATA]→[GEOGRAPHIC_DATA]…"
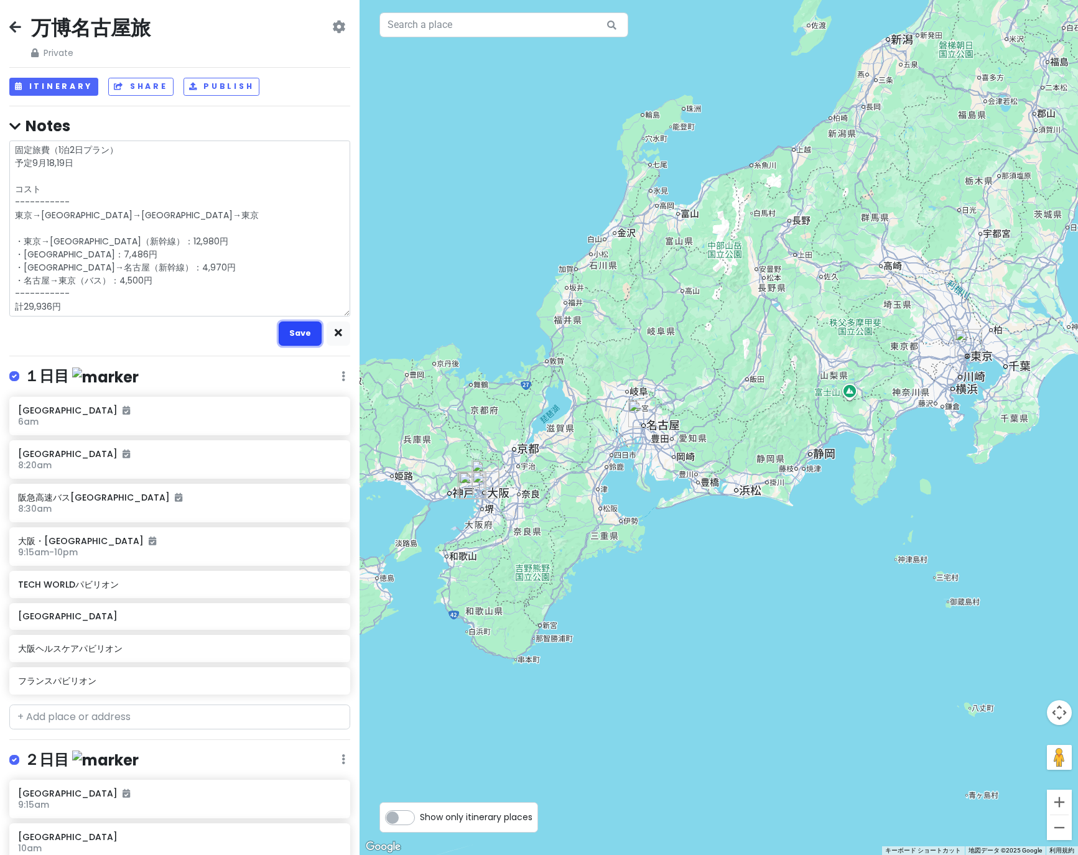
click at [297, 331] on button "Save" at bounding box center [300, 334] width 43 height 24
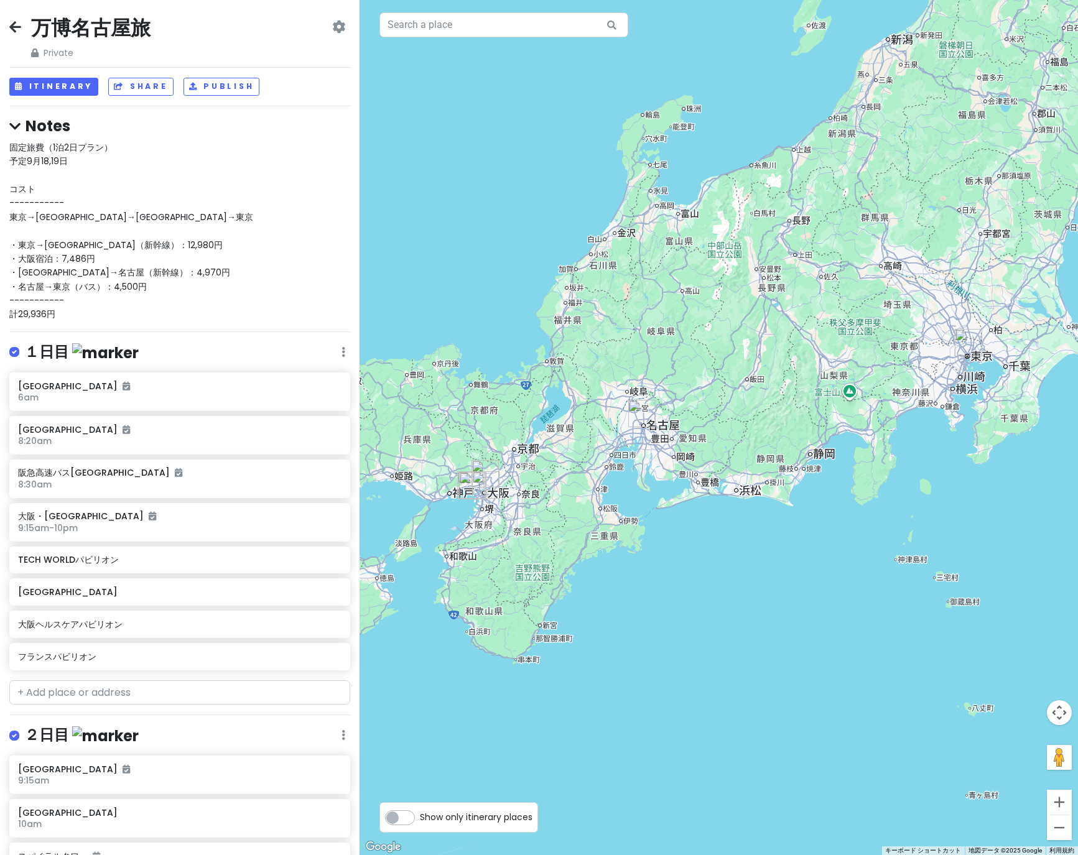
click at [152, 306] on div "固定旅費（1泊2日プラン） 予定9月18,19日 コスト ----------- 東京→[GEOGRAPHIC_DATA]→[GEOGRAPHIC_DATA]…" at bounding box center [179, 231] width 341 height 181
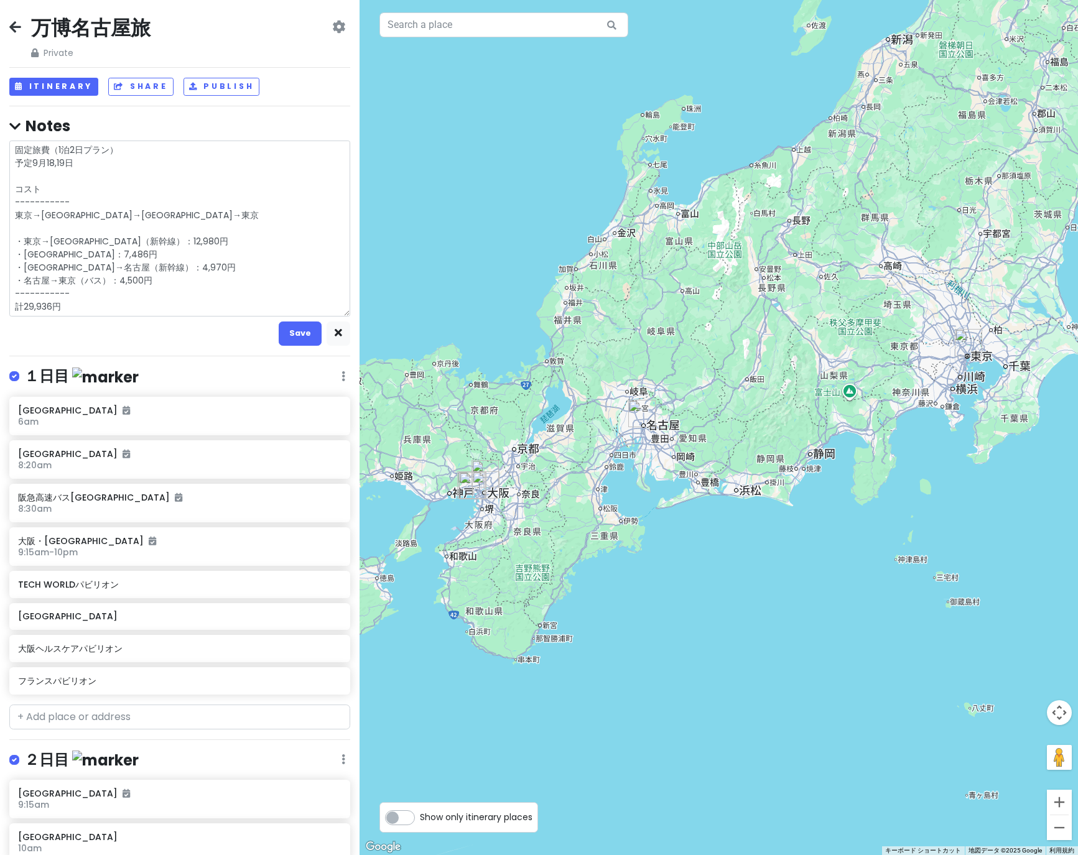
click at [152, 304] on textarea "固定旅費（1泊2日プラン） 予定9月18,19日 コスト ----------- 東京→[GEOGRAPHIC_DATA]→[GEOGRAPHIC_DATA]…" at bounding box center [179, 229] width 341 height 176
click at [333, 332] on button "button" at bounding box center [338, 334] width 24 height 24
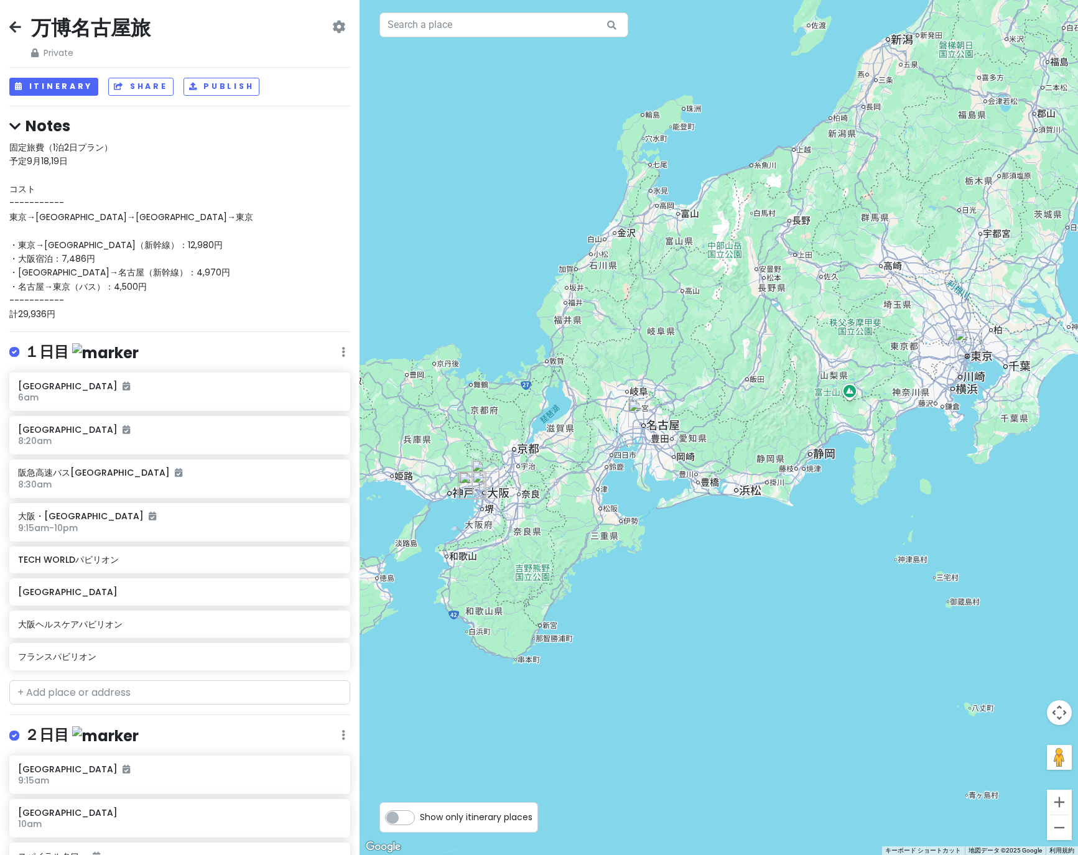
click at [160, 254] on div "固定旅費（1泊2日プラン） 予定9月18,19日 コスト ----------- 東京→[GEOGRAPHIC_DATA]→[GEOGRAPHIC_DATA]…" at bounding box center [179, 231] width 341 height 181
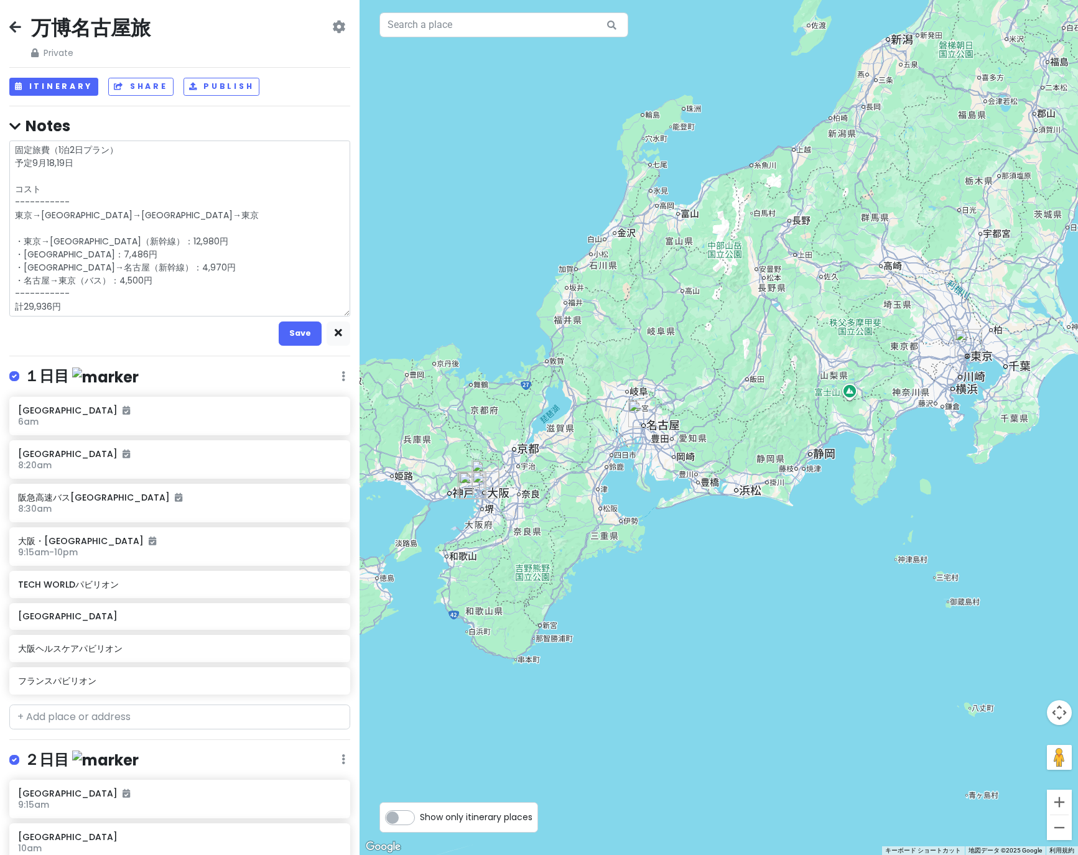
click at [69, 194] on textarea "固定旅費（1泊2日プラン） 予定9月18,19日 コスト ----------- 東京→[GEOGRAPHIC_DATA]→[GEOGRAPHIC_DATA]…" at bounding box center [179, 229] width 341 height 176
type textarea "x"
click at [223, 350] on div "万博名古屋旅 Private Change Dates Make a Copy Delete Trip Go Pro ⚡️ Give Feedback 💡 S…" at bounding box center [179, 427] width 359 height 855
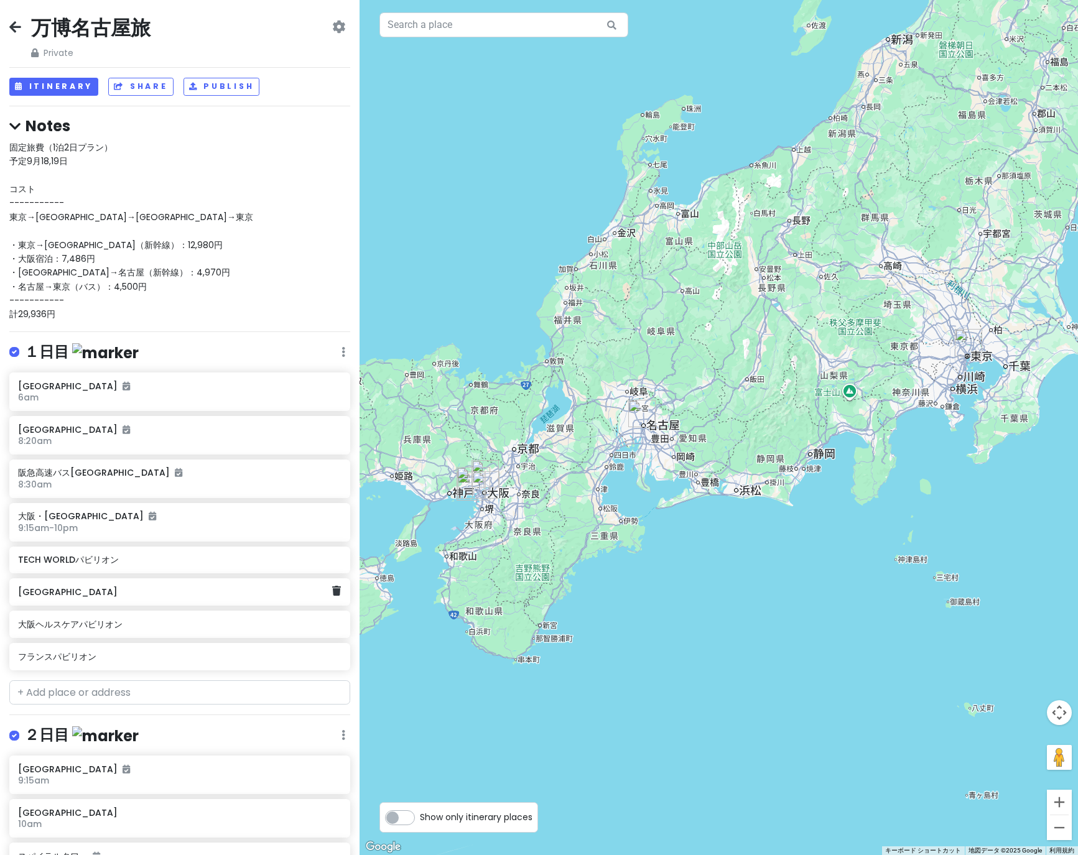
scroll to position [295, 0]
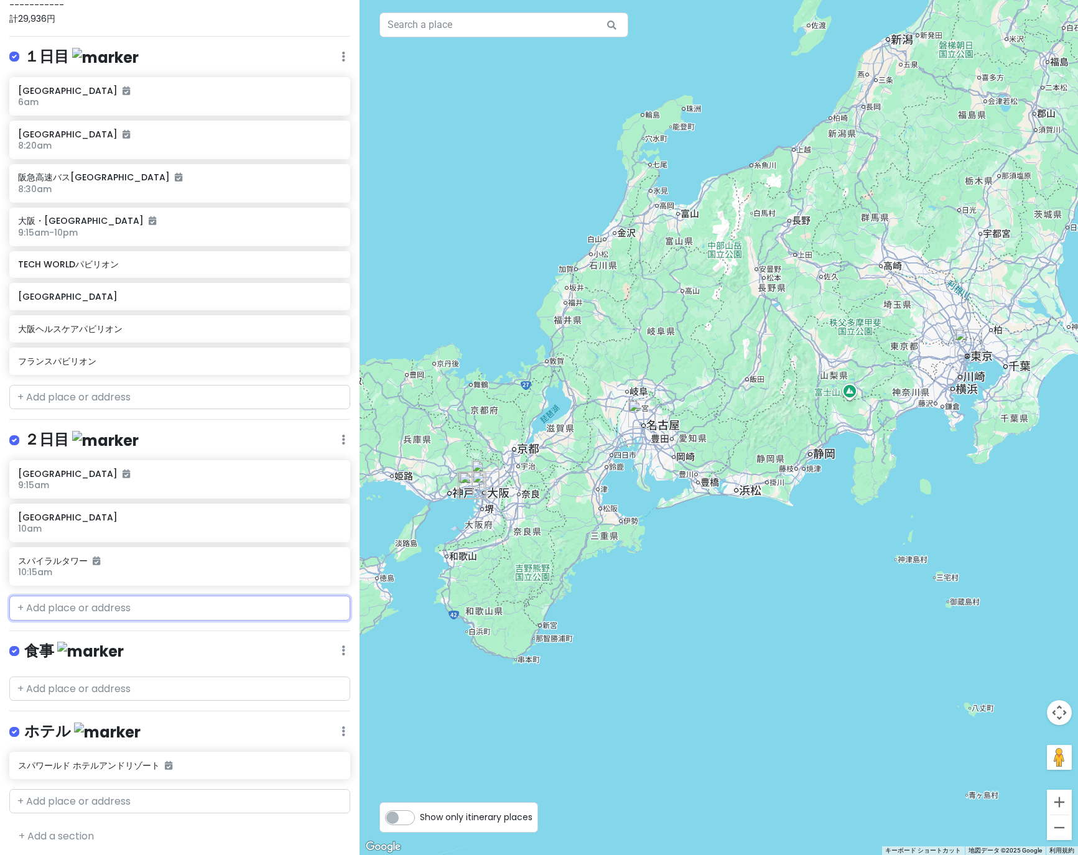
click at [98, 609] on input "text" at bounding box center [179, 608] width 341 height 25
paste input "ＪＲ[GEOGRAPHIC_DATA]西側　[GEOGRAPHIC_DATA]"
type input "ＪＲ[GEOGRAPHIC_DATA]西側　[GEOGRAPHIC_DATA]"
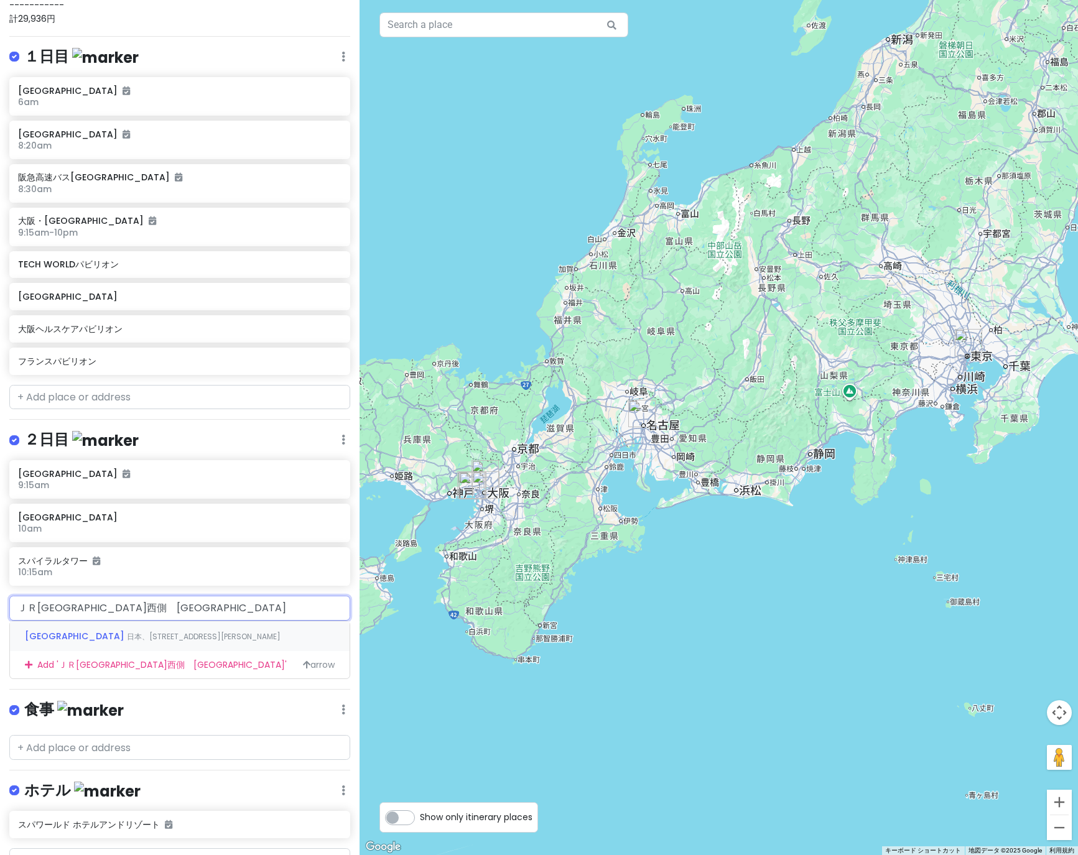
click at [141, 638] on span "日本、[STREET_ADDRESS][PERSON_NAME]" at bounding box center [204, 636] width 154 height 11
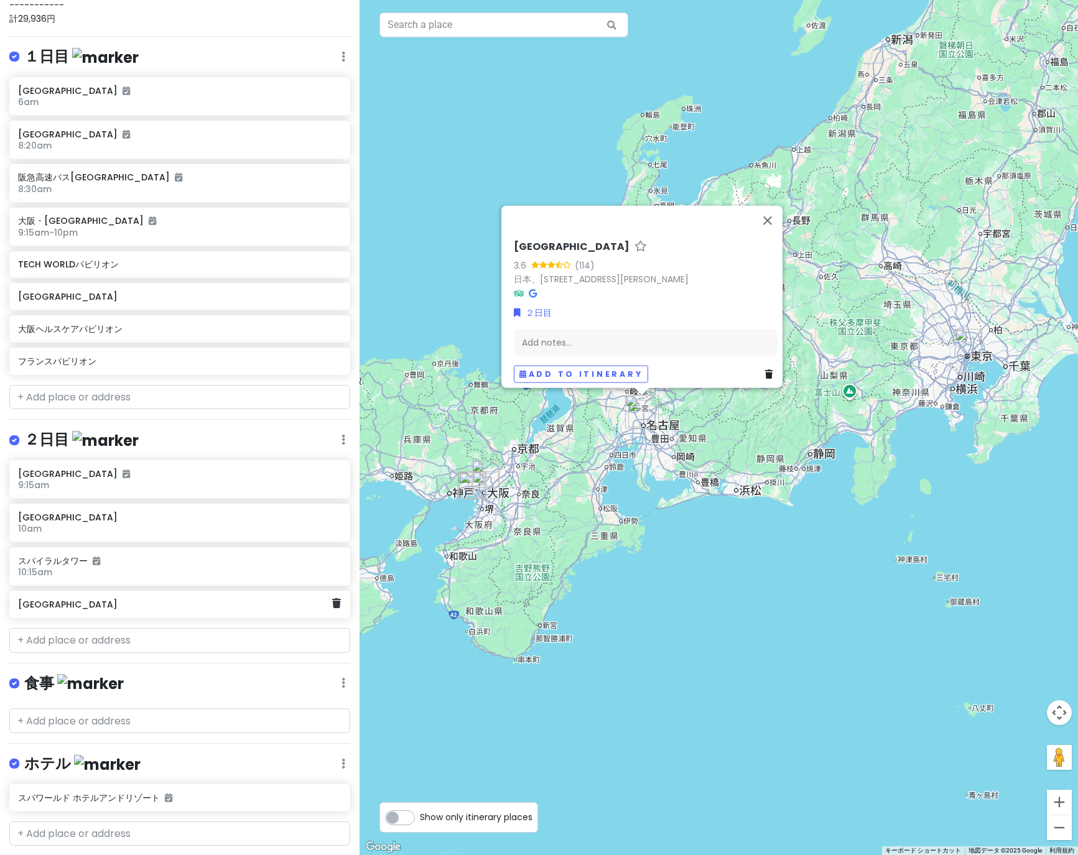
click at [103, 608] on h6 "[GEOGRAPHIC_DATA]" at bounding box center [175, 604] width 314 height 11
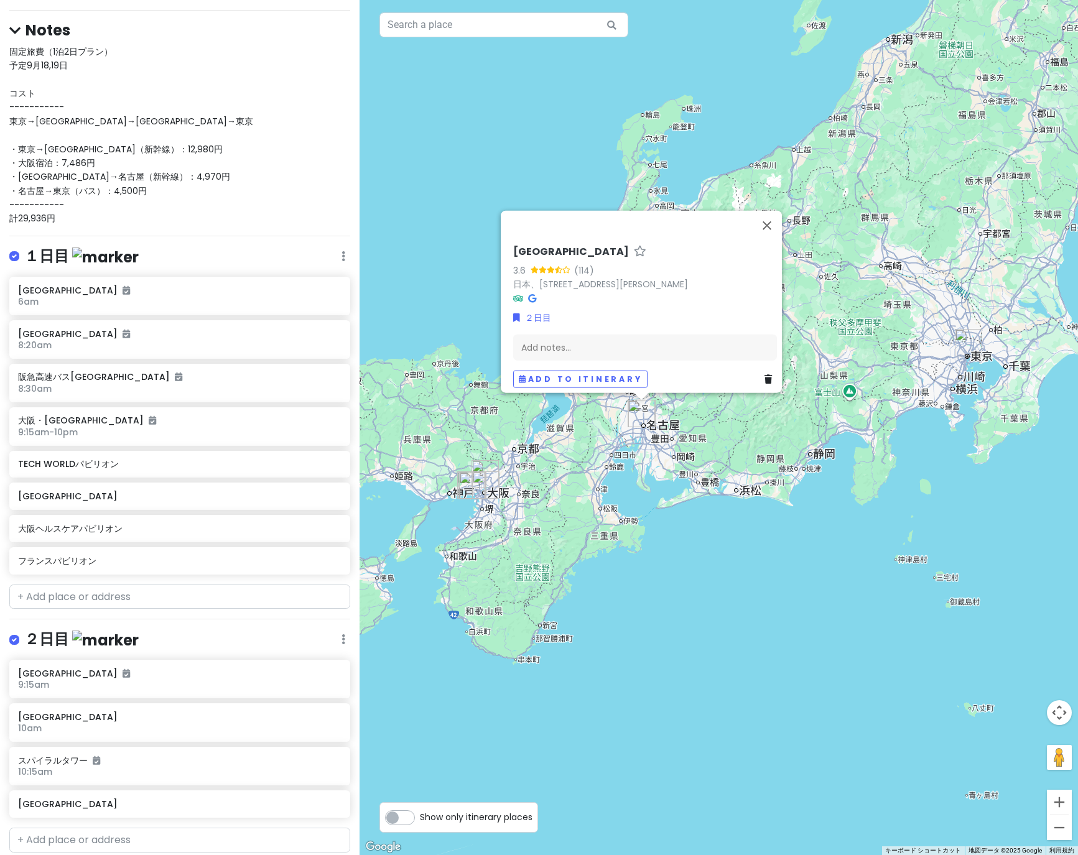
scroll to position [0, 0]
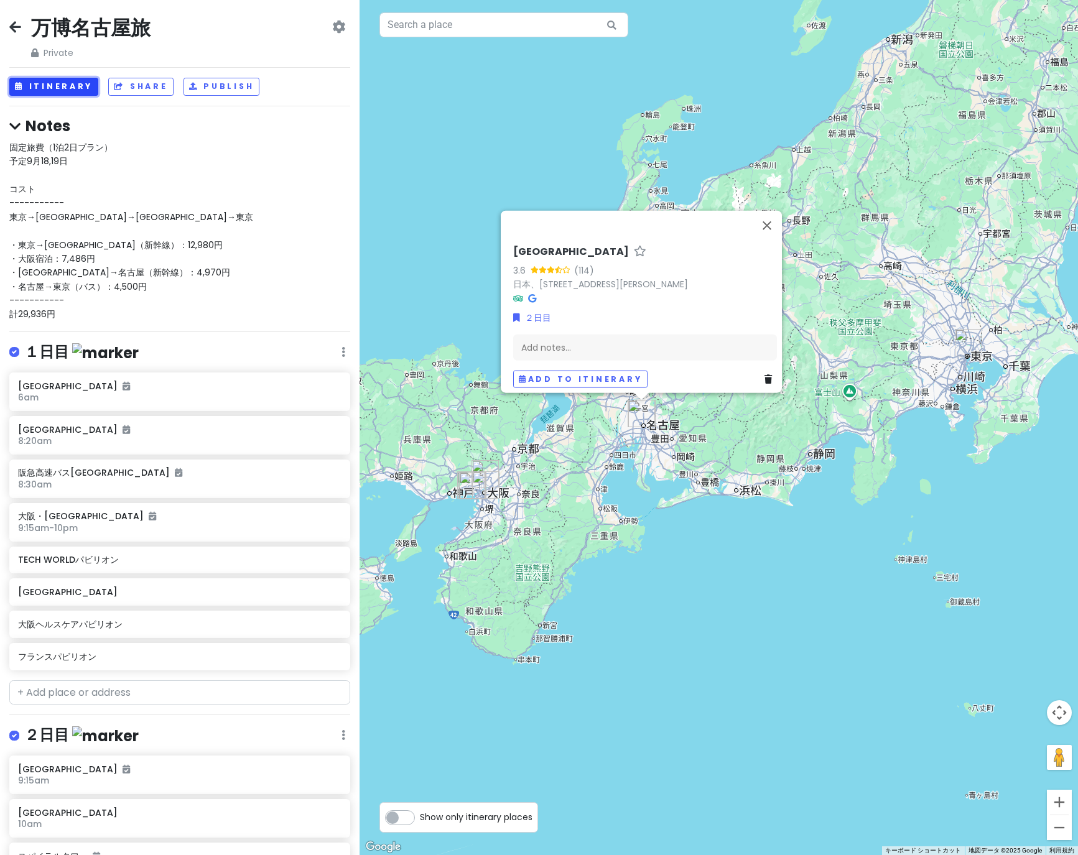
click at [47, 81] on button "Itinerary" at bounding box center [53, 87] width 89 height 18
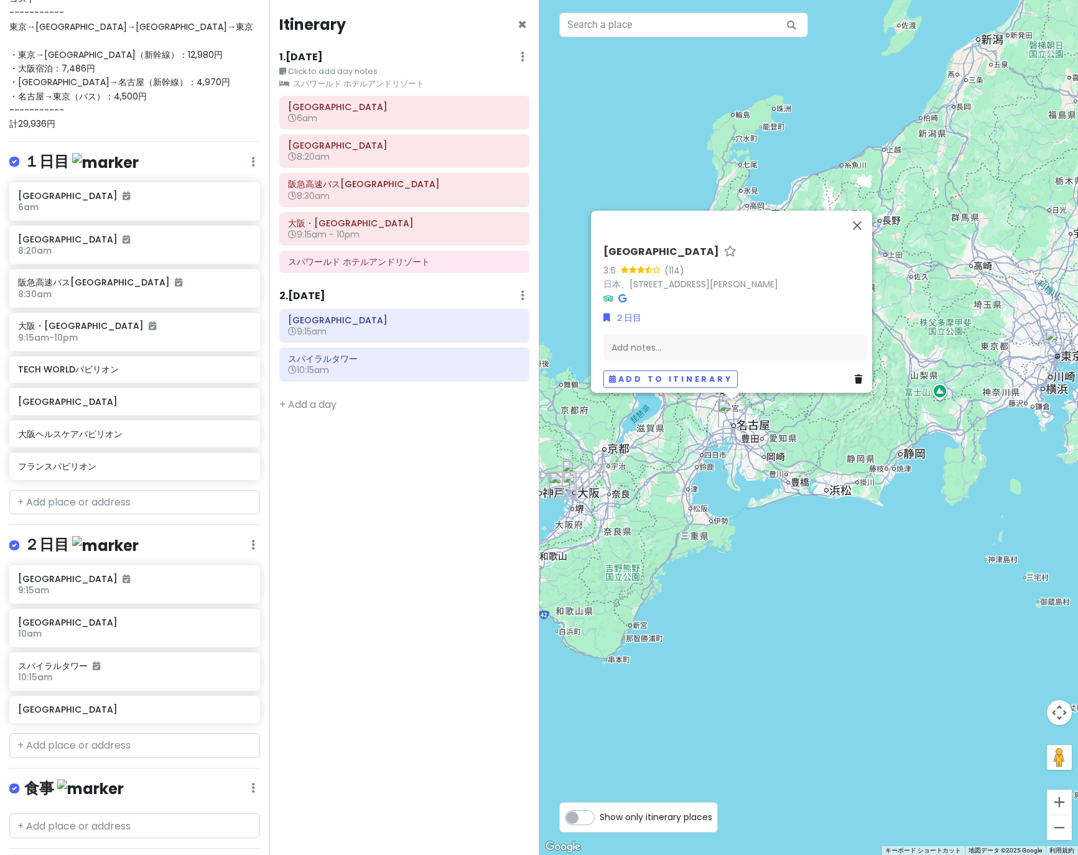
scroll to position [328, 0]
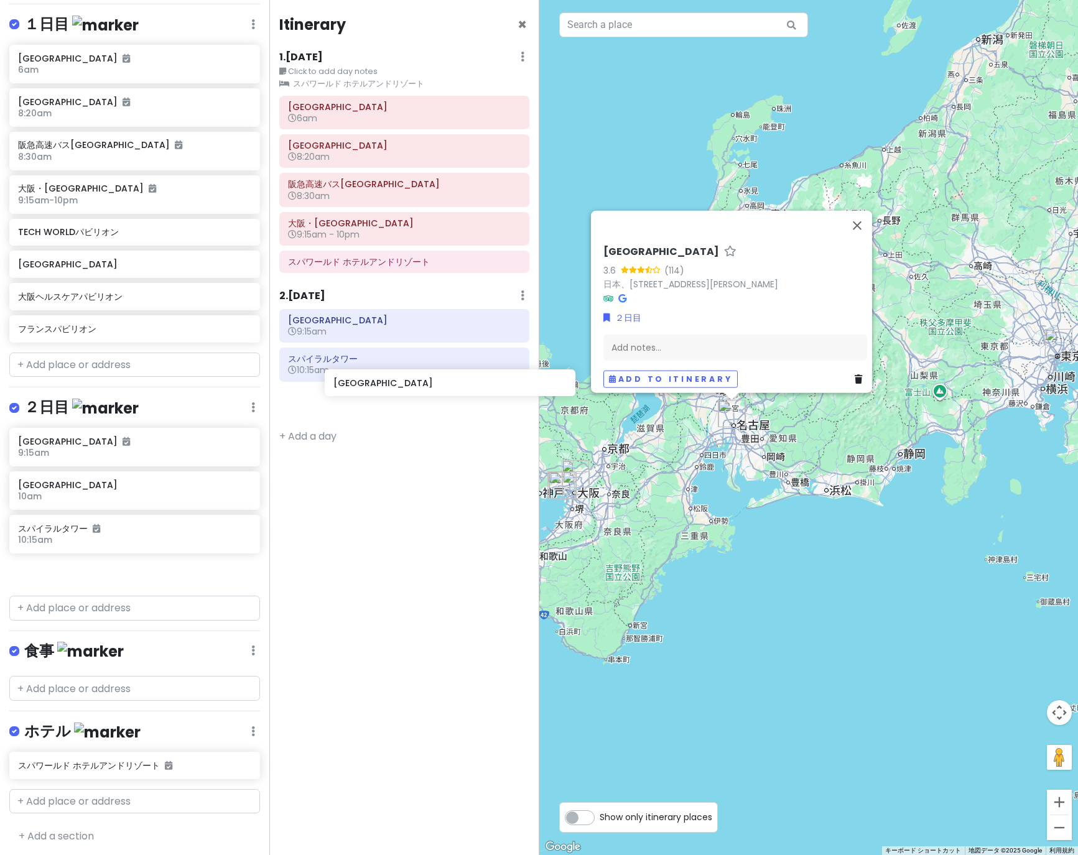
drag, startPoint x: 83, startPoint y: 570, endPoint x: 395, endPoint y: 387, distance: 361.6
click at [395, 387] on div "万博名古屋旅 Private Change Dates Make a Copy Delete Trip Go Pro ⚡️ Give Feedback 💡 S…" at bounding box center [539, 427] width 1078 height 855
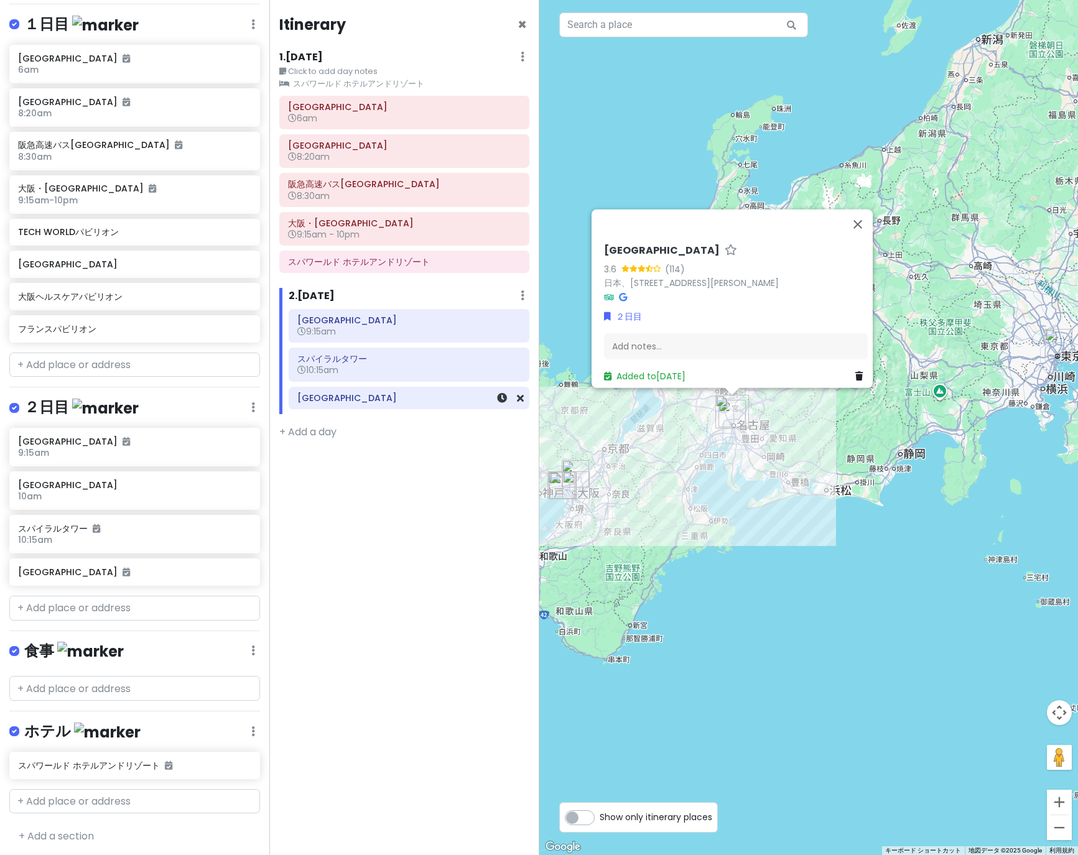
click at [363, 399] on h6 "[GEOGRAPHIC_DATA]" at bounding box center [408, 397] width 223 height 11
click at [498, 402] on icon at bounding box center [502, 398] width 10 height 10
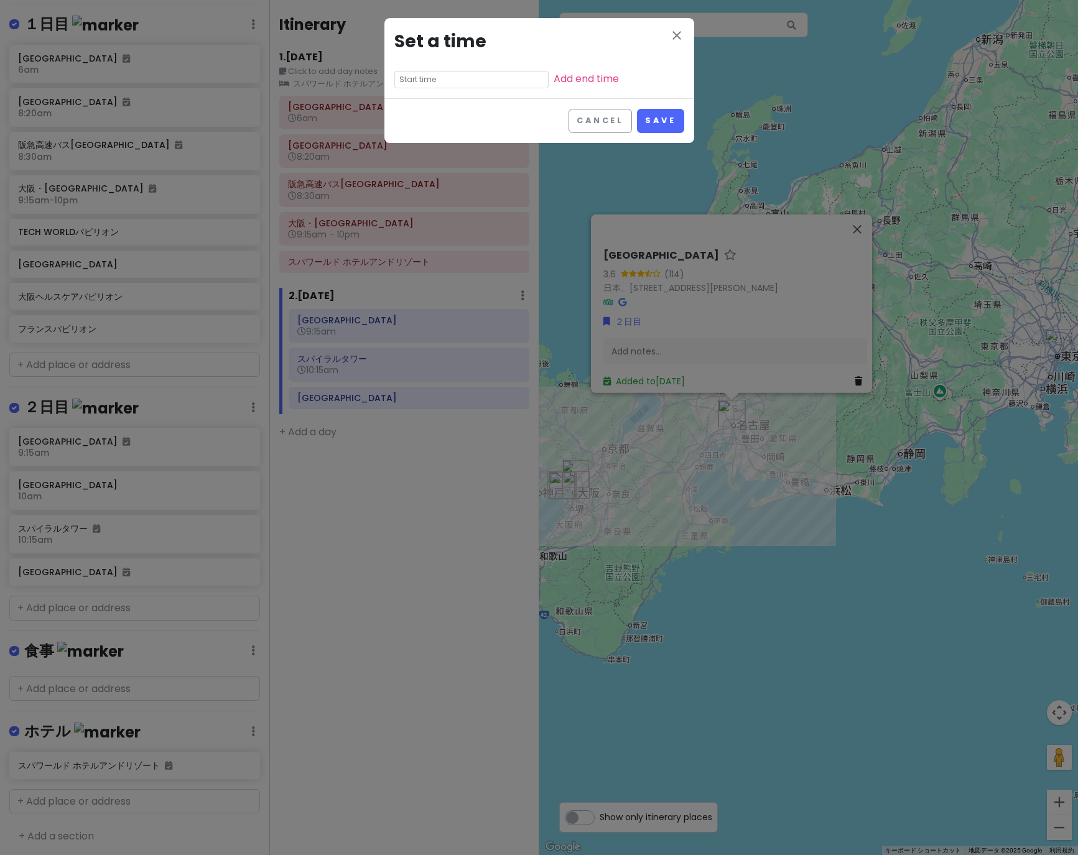
click at [448, 72] on input "text" at bounding box center [471, 79] width 154 height 17
click at [601, 113] on button "Cancel" at bounding box center [599, 121] width 63 height 24
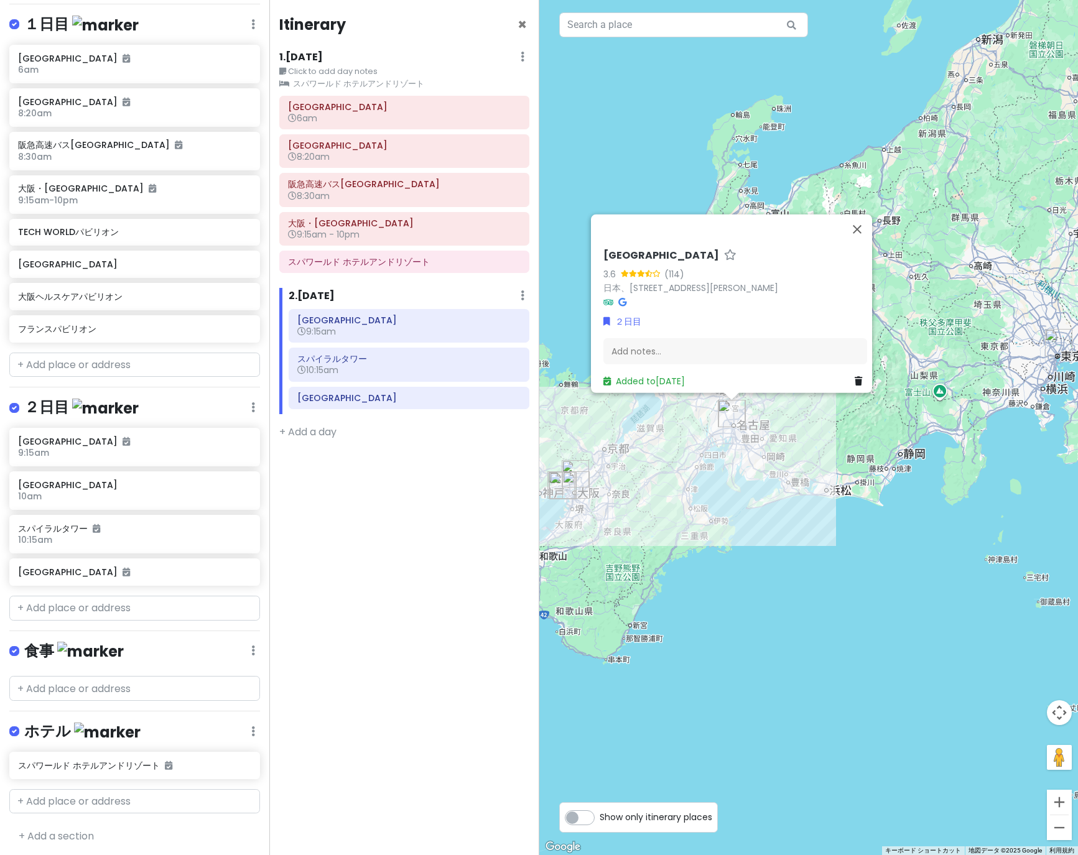
scroll to position [0, 0]
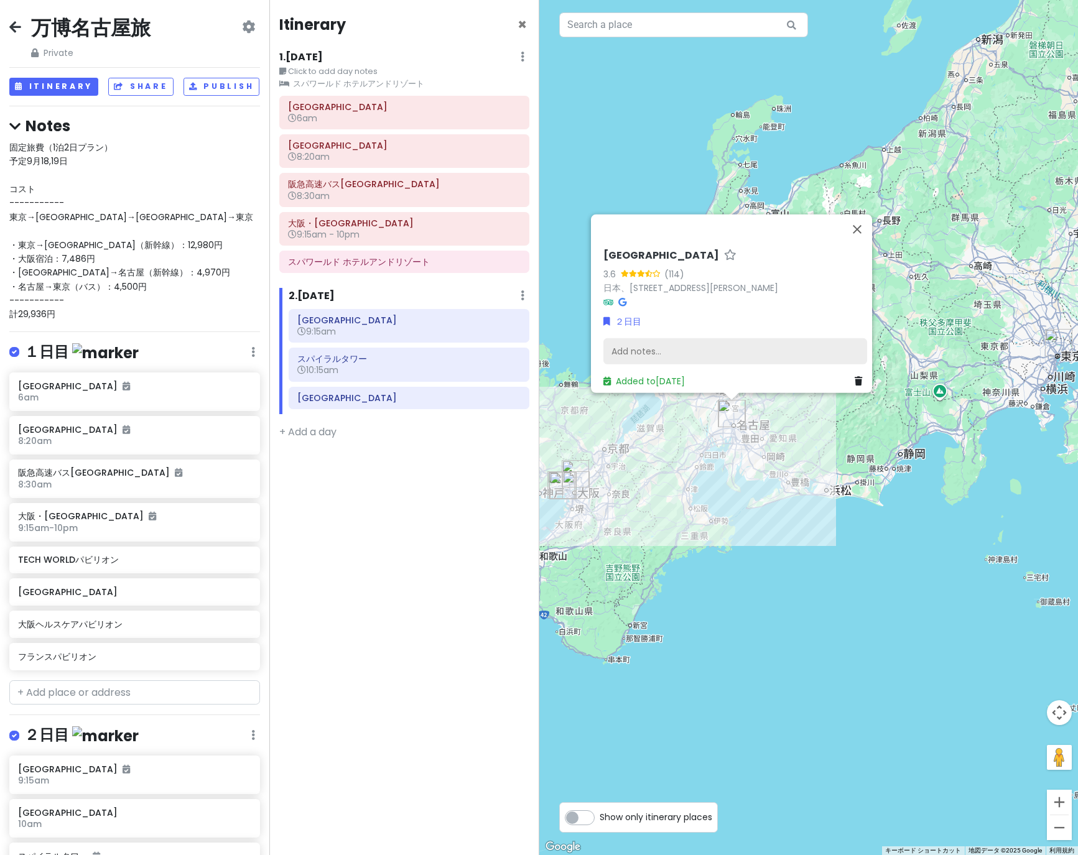
click at [670, 347] on div "Add notes..." at bounding box center [735, 351] width 264 height 26
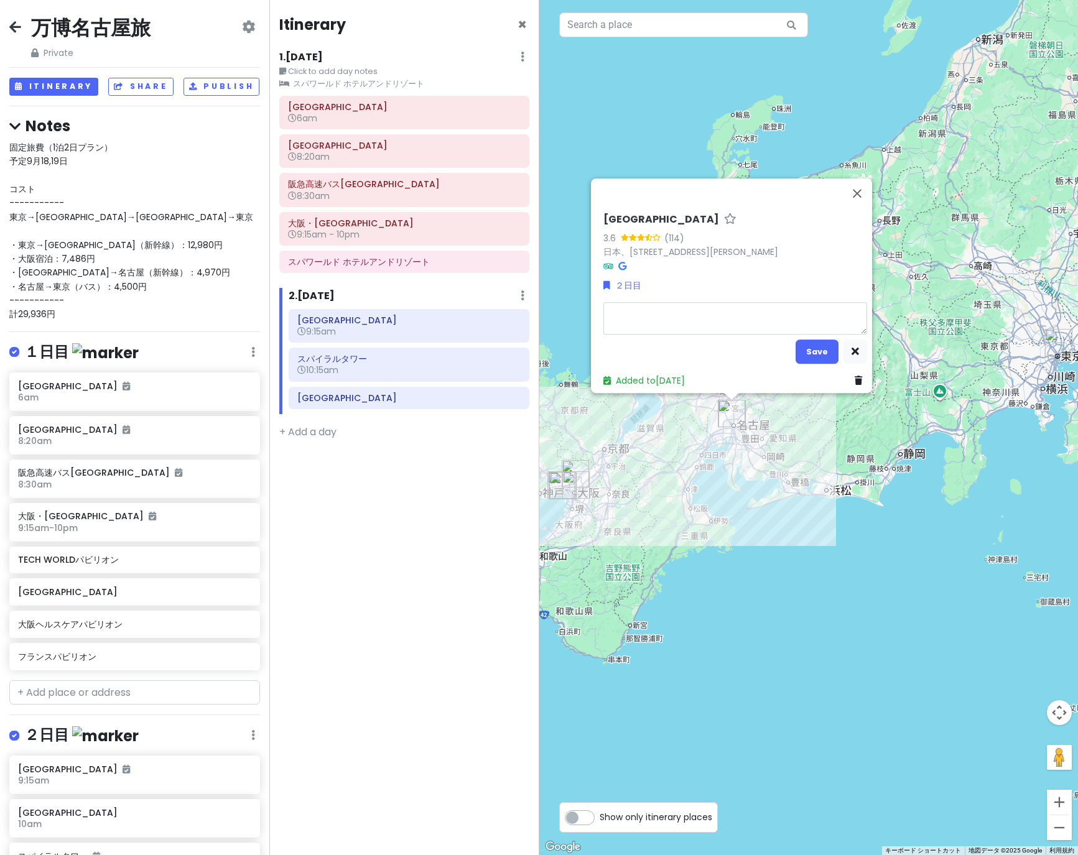
type textarea "x"
type textarea "[DATE] 24:30"
click at [810, 340] on button "Save" at bounding box center [816, 352] width 43 height 24
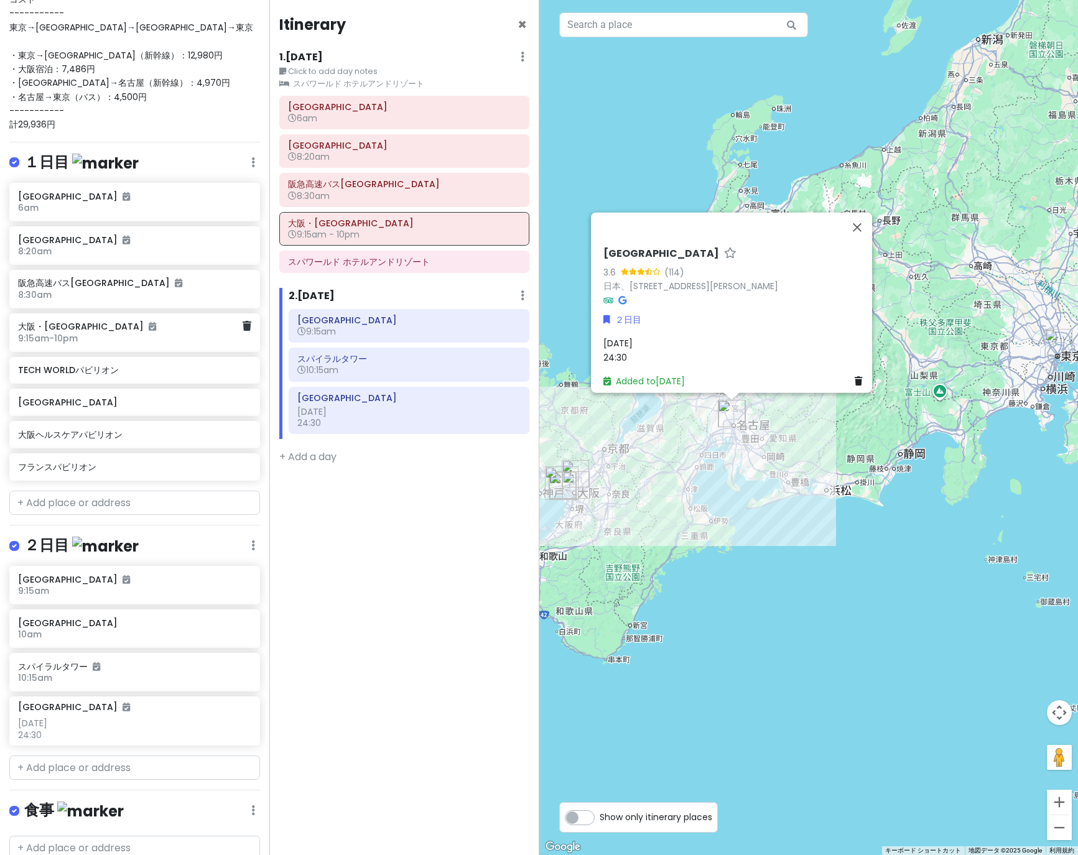
scroll to position [350, 0]
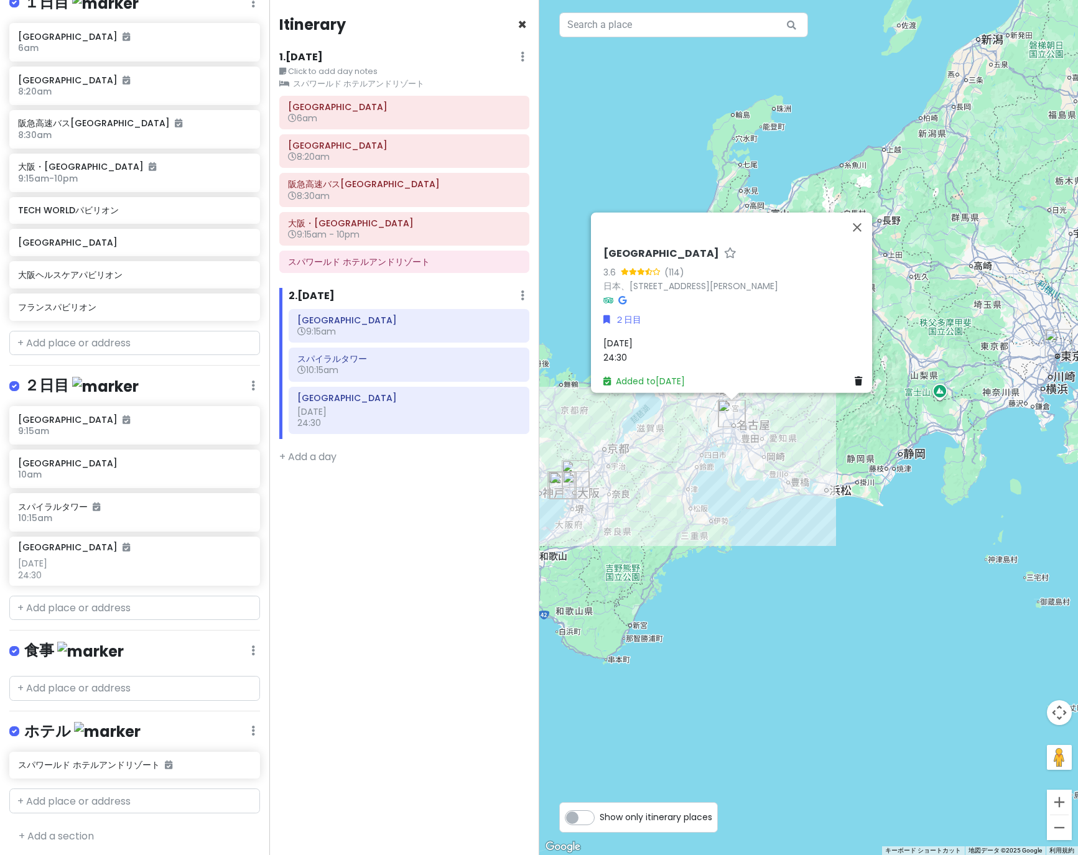
click at [516, 25] on div "Itinerary ×" at bounding box center [403, 27] width 249 height 24
click at [518, 21] on span "×" at bounding box center [521, 24] width 9 height 21
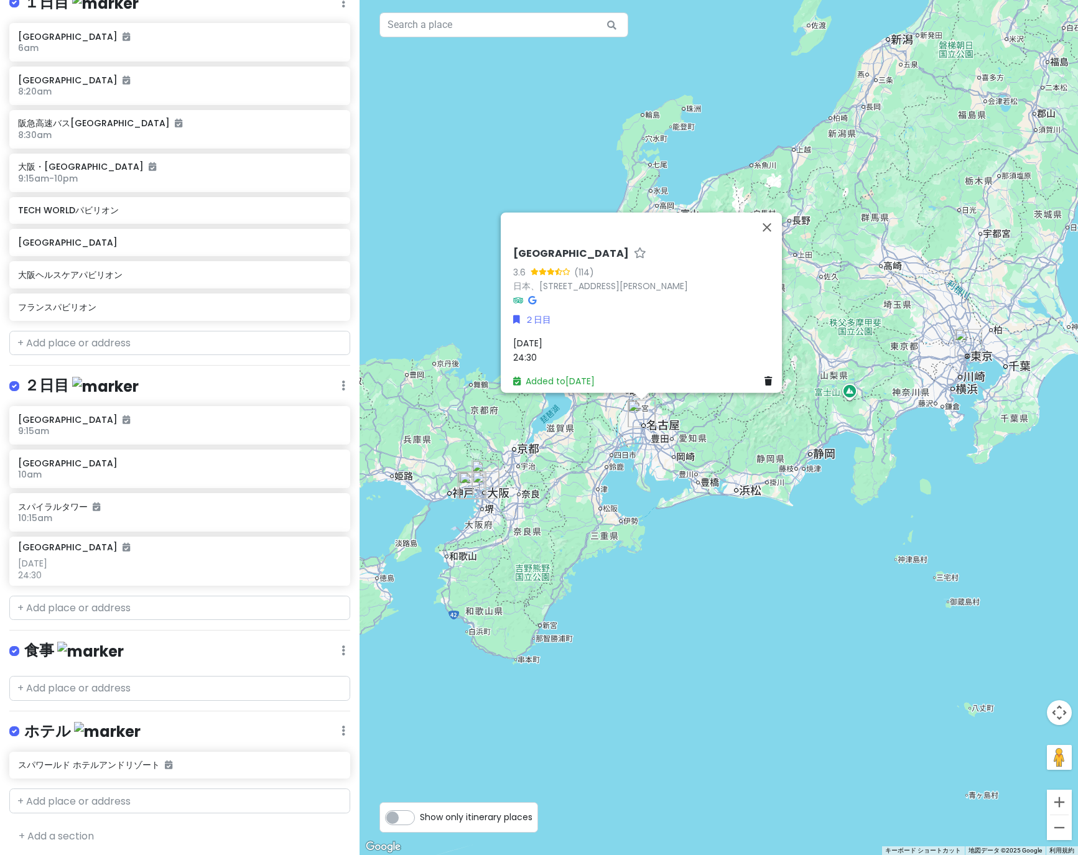
click at [835, 654] on div "[GEOGRAPHIC_DATA] (114) 日本、[STREET_ADDRESS][PERSON_NAME] [DATE] 24:30 Added to …" at bounding box center [718, 427] width 718 height 855
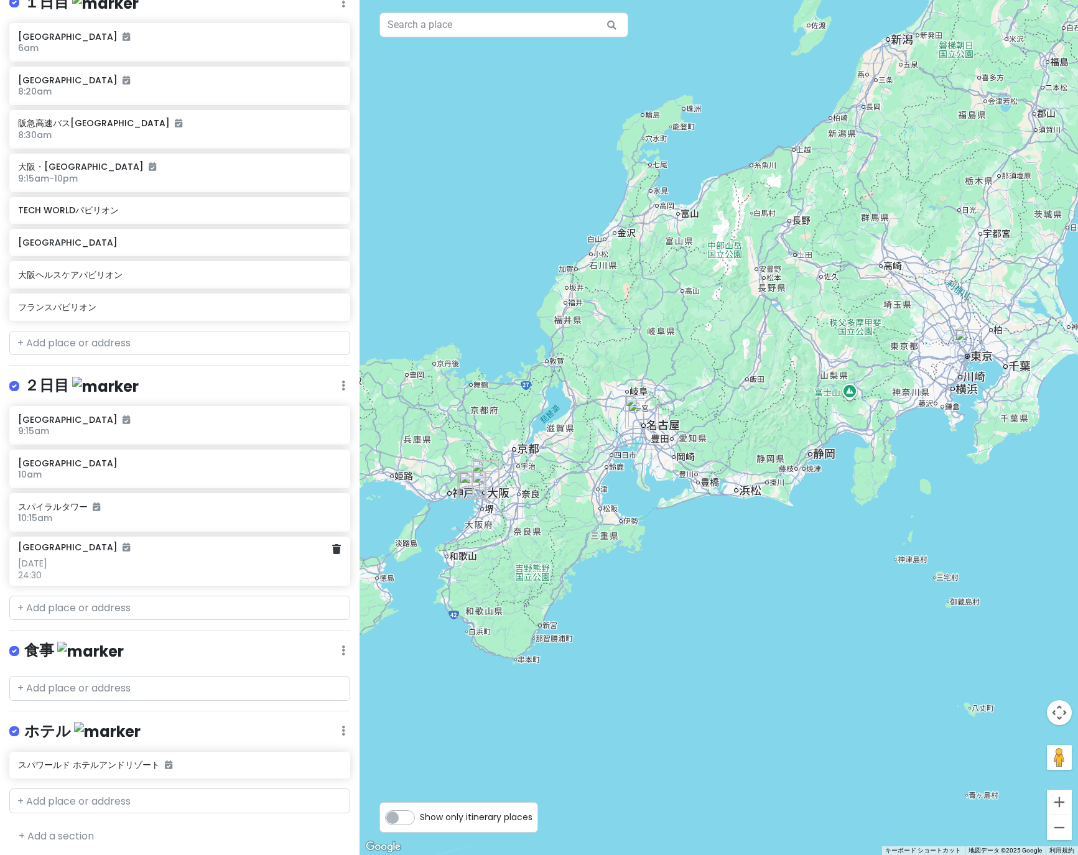
click at [162, 550] on div "[GEOGRAPHIC_DATA]" at bounding box center [179, 547] width 323 height 11
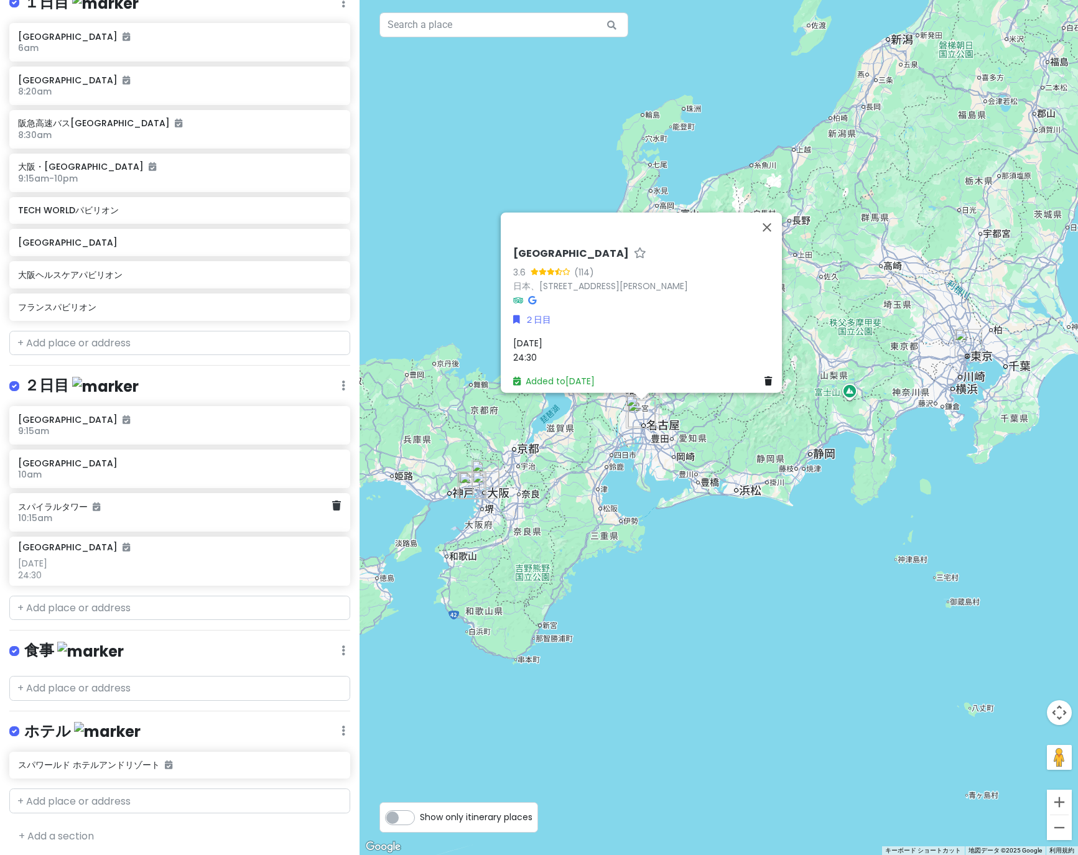
click at [169, 509] on h6 "スパイラルタワー" at bounding box center [175, 506] width 314 height 11
click at [172, 477] on h6 "10am" at bounding box center [175, 474] width 314 height 11
click at [169, 558] on div "[DATE] 24:30" at bounding box center [179, 569] width 323 height 22
click at [168, 427] on h6 "9:15am" at bounding box center [175, 430] width 314 height 11
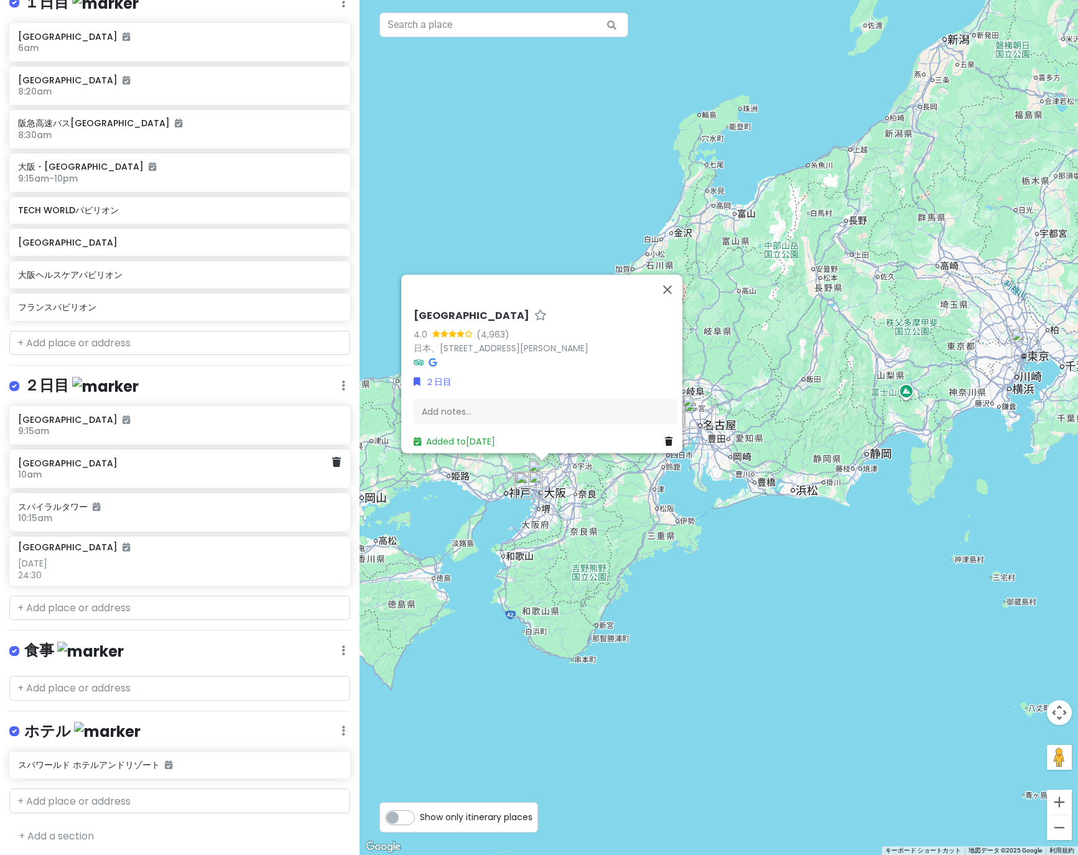
click at [169, 469] on h6 "10am" at bounding box center [175, 474] width 314 height 11
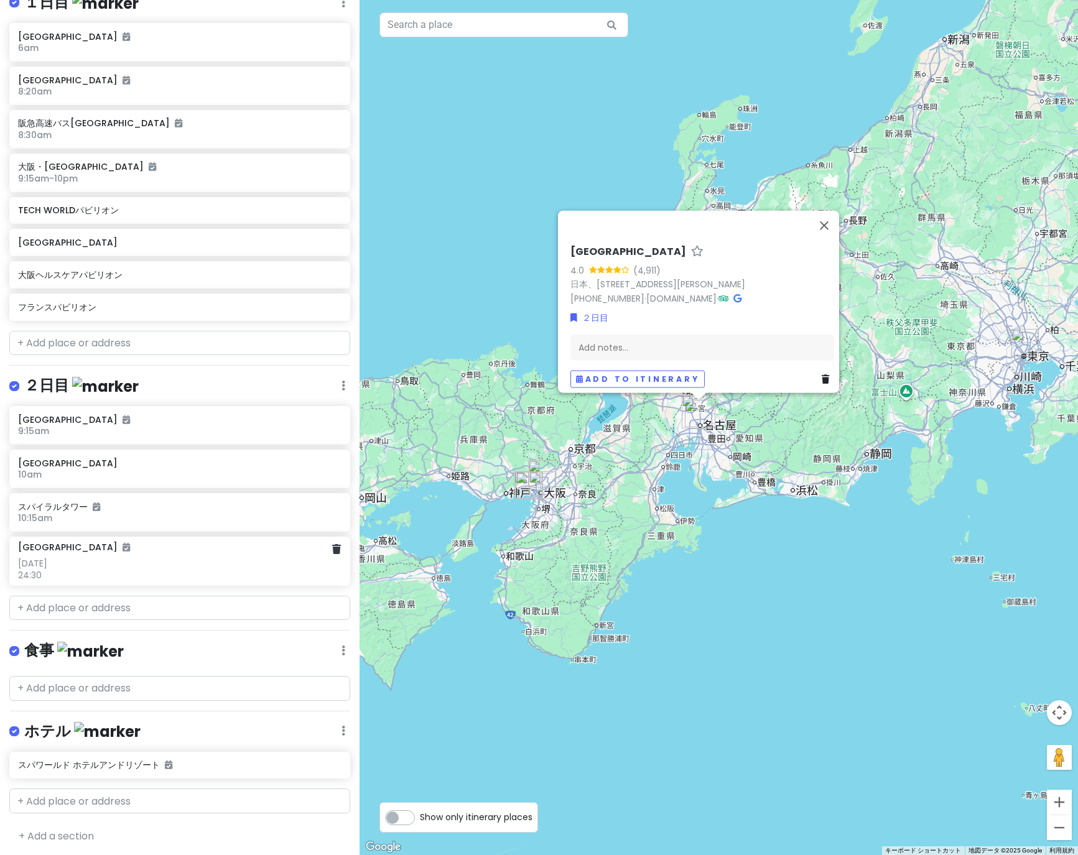
click at [174, 554] on div "[GEOGRAPHIC_DATA] [DATE] 24:30" at bounding box center [179, 561] width 323 height 39
click at [183, 512] on h6 "10:15am" at bounding box center [175, 517] width 314 height 11
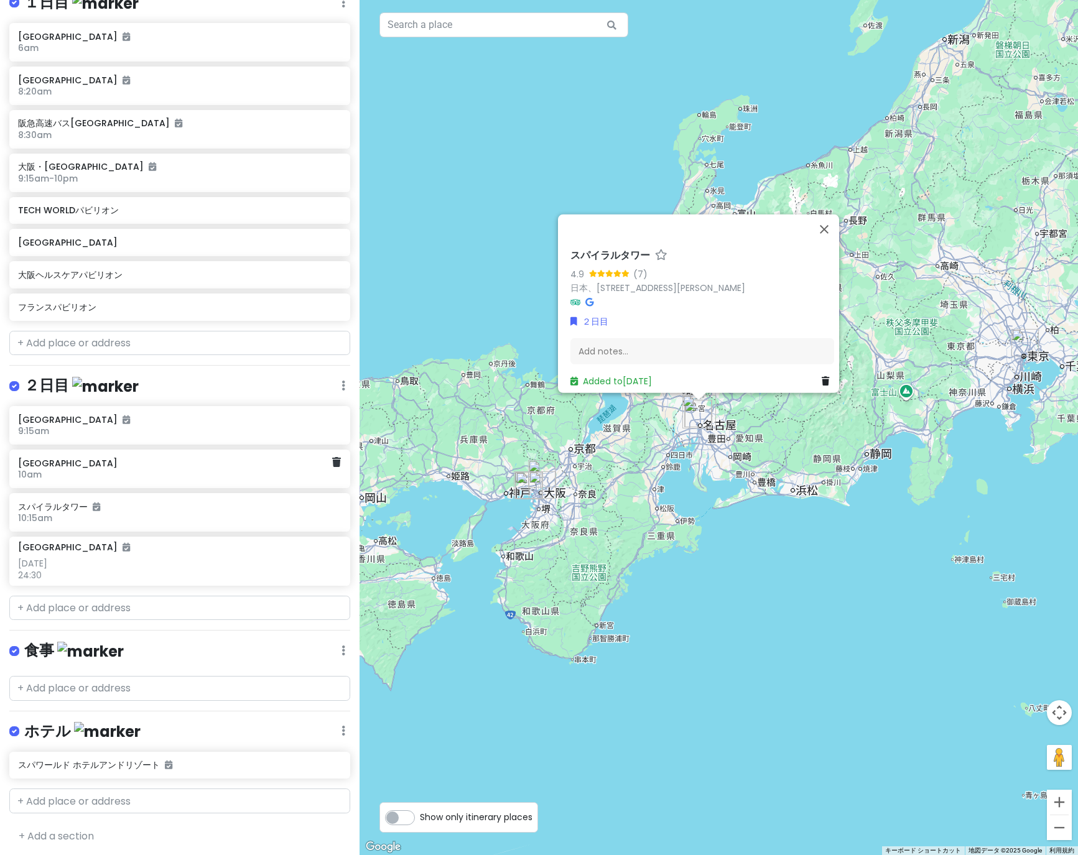
click at [183, 474] on h6 "10am" at bounding box center [175, 474] width 314 height 11
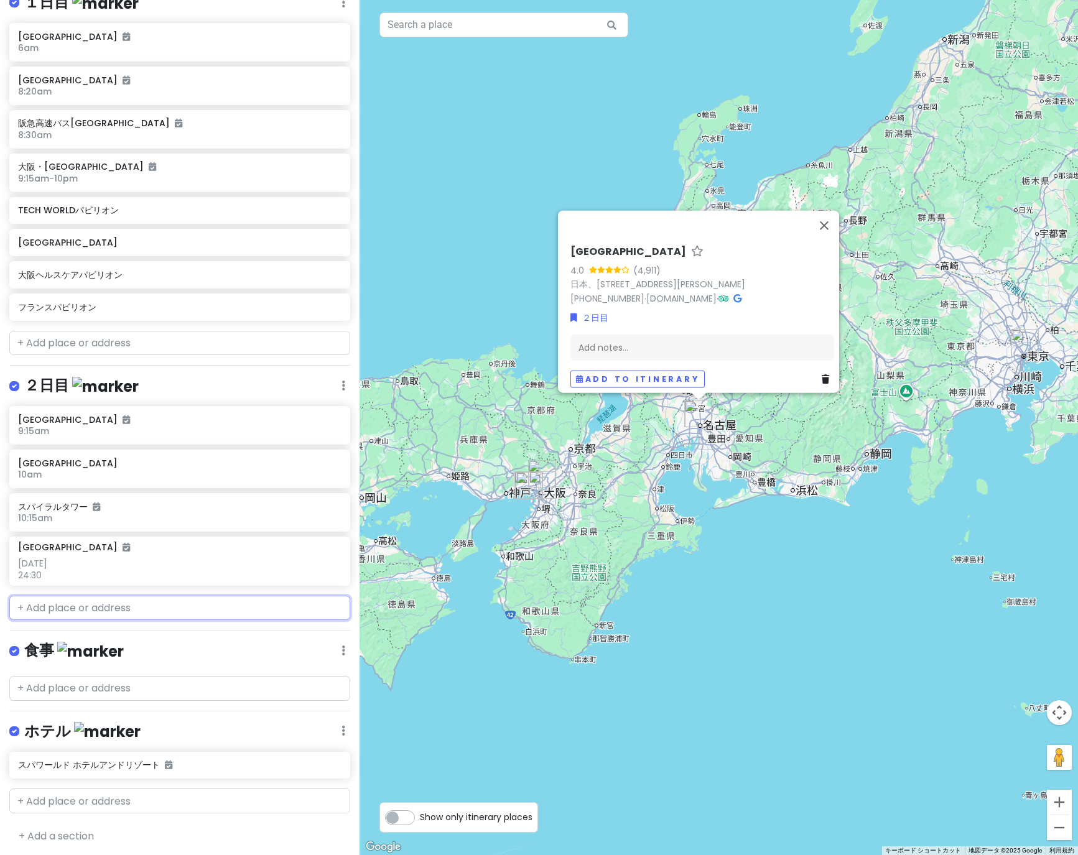
click at [190, 616] on input "text" at bounding box center [179, 608] width 341 height 25
click at [182, 613] on input "text" at bounding box center [179, 608] width 341 height 25
paste input "[GEOGRAPHIC_DATA][PERSON_NAME][PERSON_NAME]"
type input "[GEOGRAPHIC_DATA][PERSON_NAME][PERSON_NAME]"
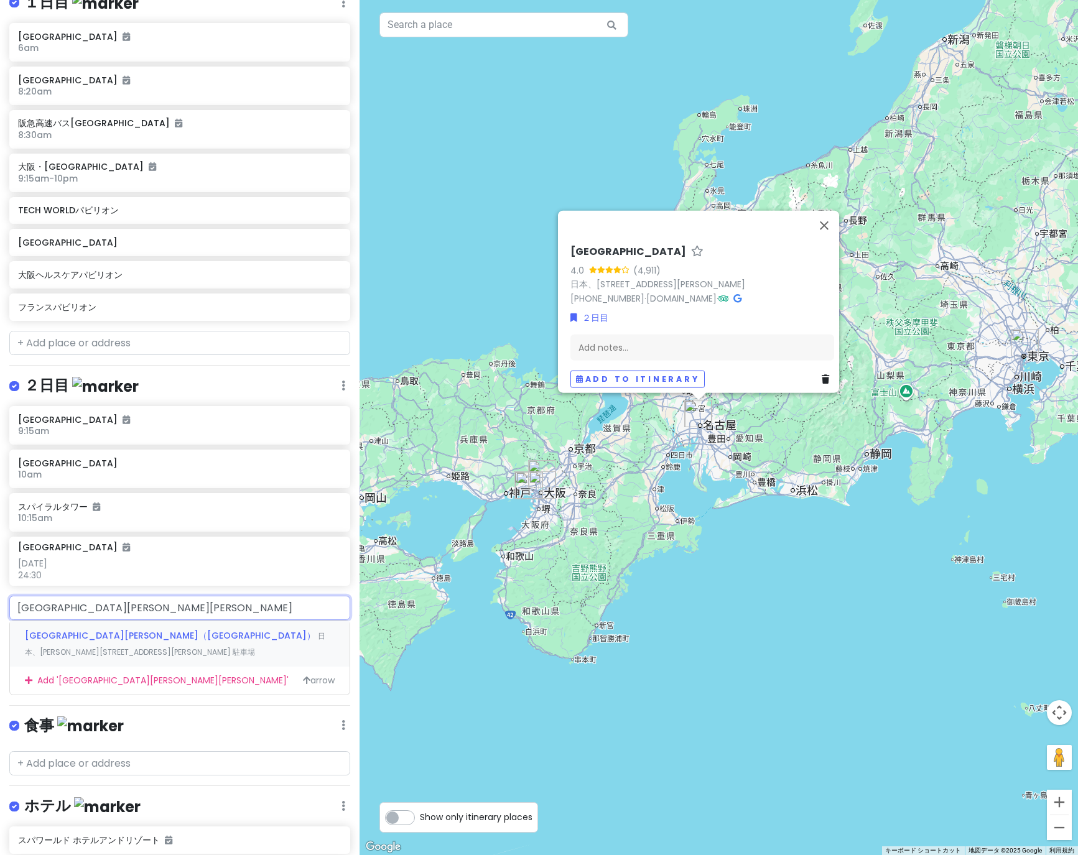
click at [174, 634] on span "[GEOGRAPHIC_DATA][PERSON_NAME]（[GEOGRAPHIC_DATA]）" at bounding box center [171, 635] width 293 height 12
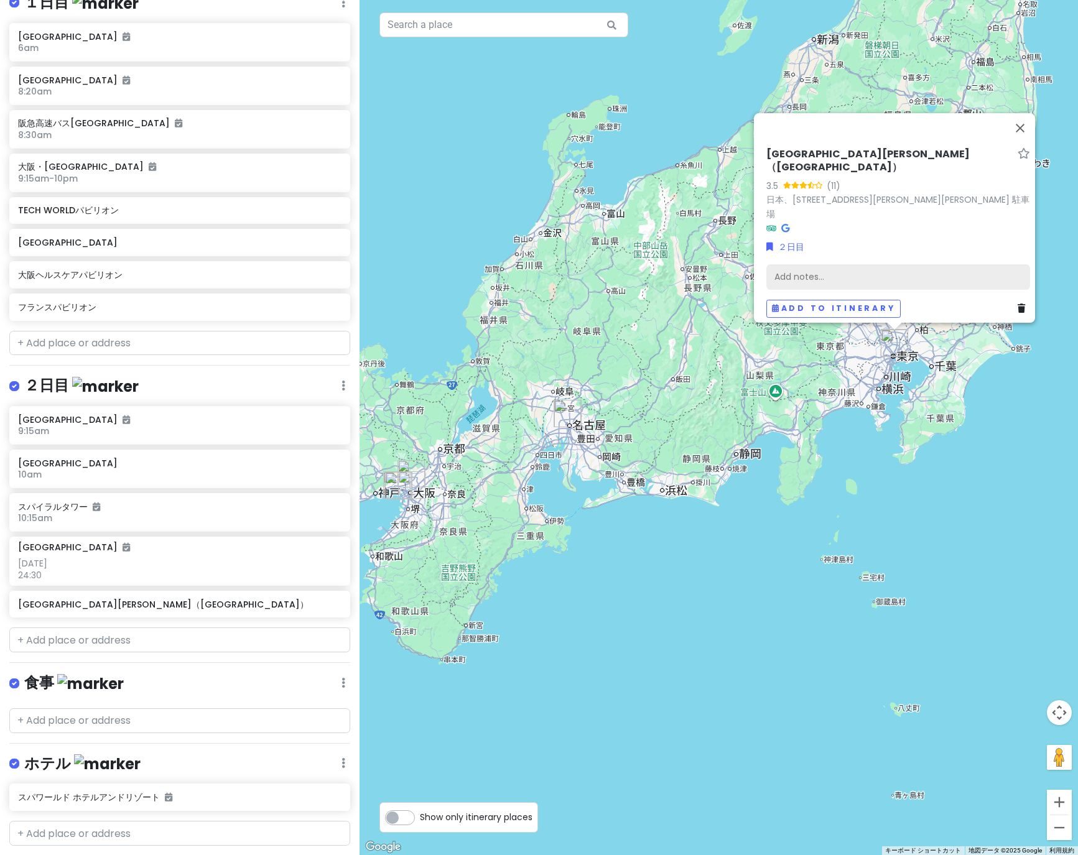
click at [836, 273] on div "Add notes..." at bounding box center [898, 277] width 264 height 26
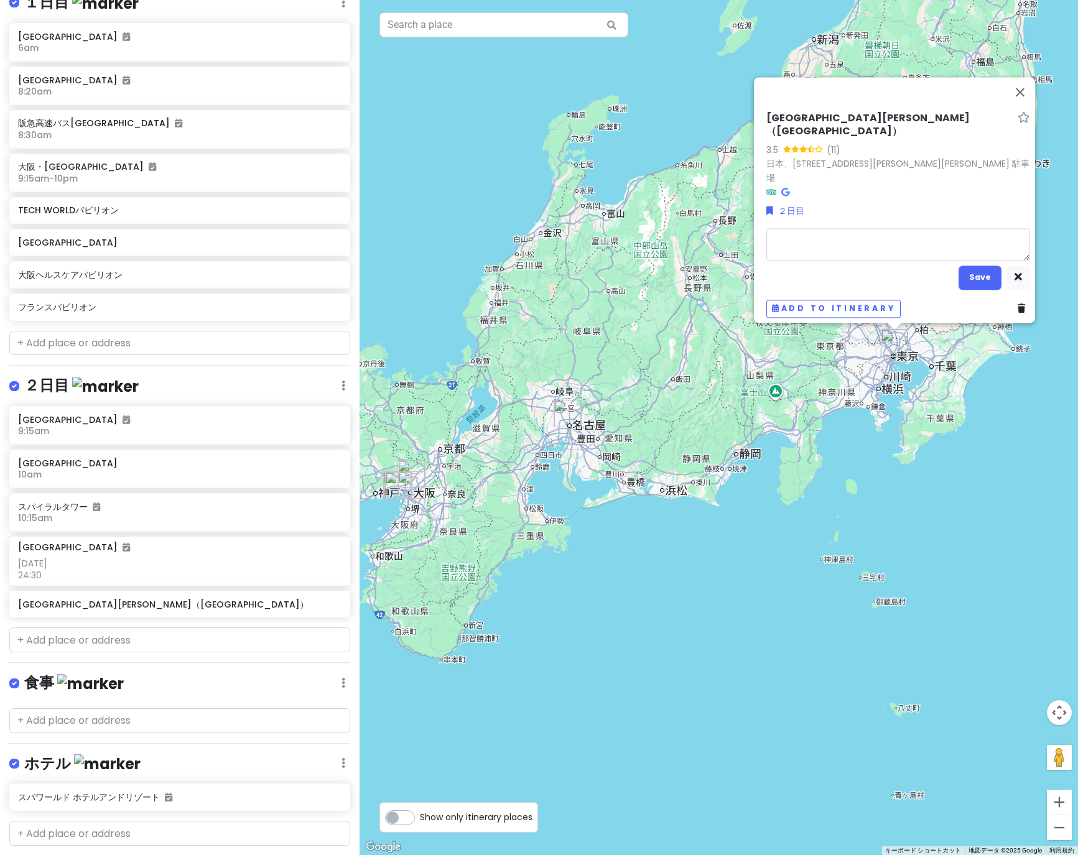
type textarea "x"
type textarea "[DATE] 5:48"
click at [977, 268] on button "Save" at bounding box center [979, 278] width 43 height 24
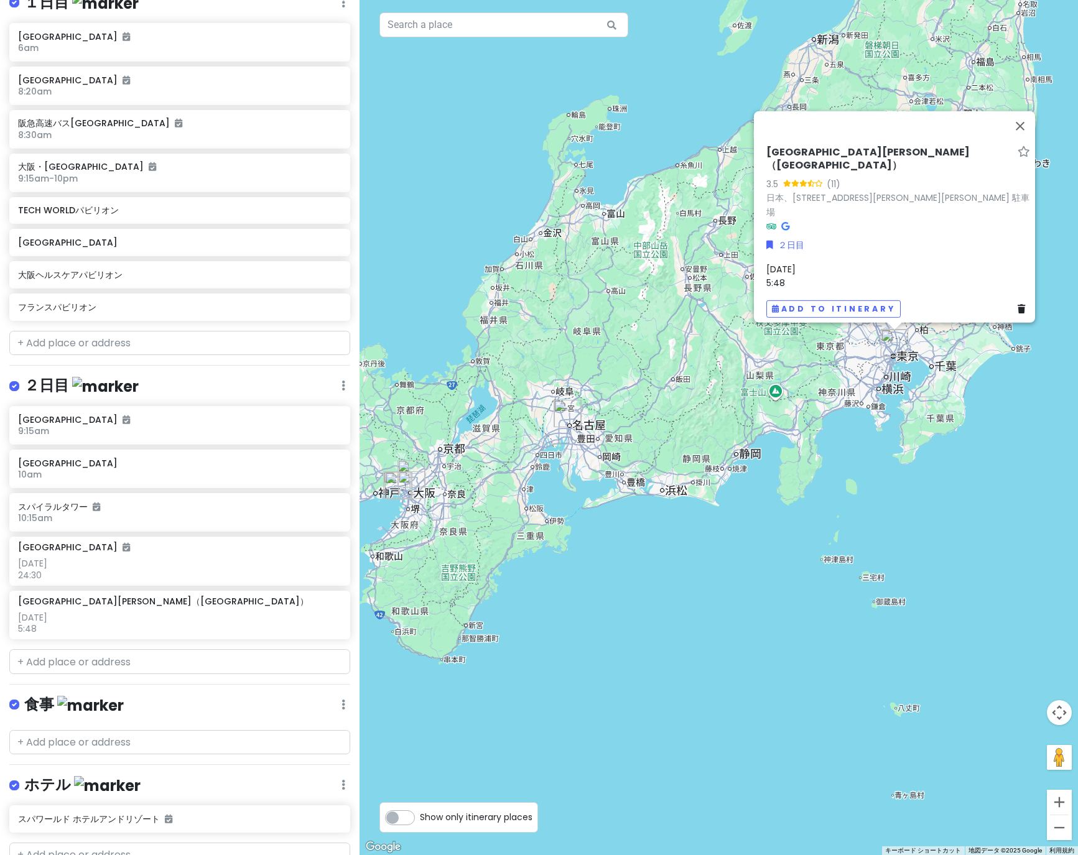
click at [236, 642] on div "万博名古屋旅 Private Change Dates Make a Copy Delete Trip Go Pro ⚡️ Give Feedback 💡 S…" at bounding box center [179, 427] width 359 height 855
click at [1027, 141] on button "閉じる" at bounding box center [1020, 126] width 30 height 30
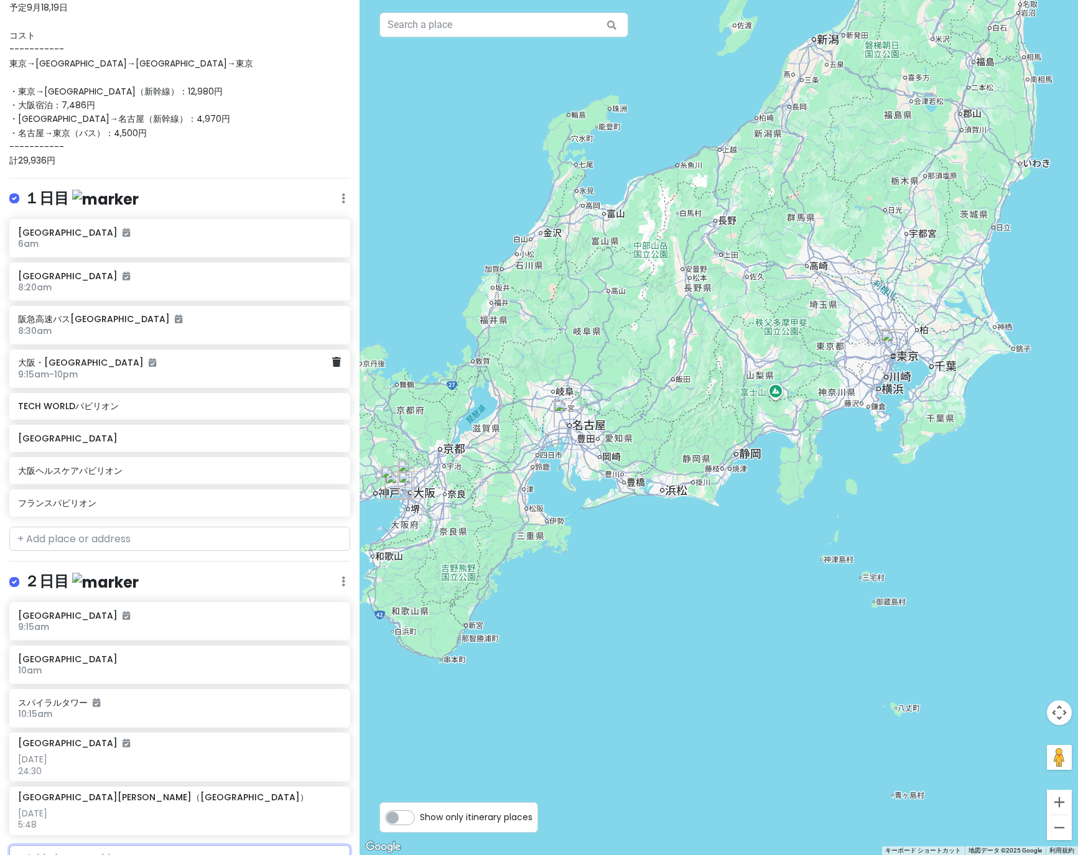
scroll to position [403, 0]
